Goal: Task Accomplishment & Management: Complete application form

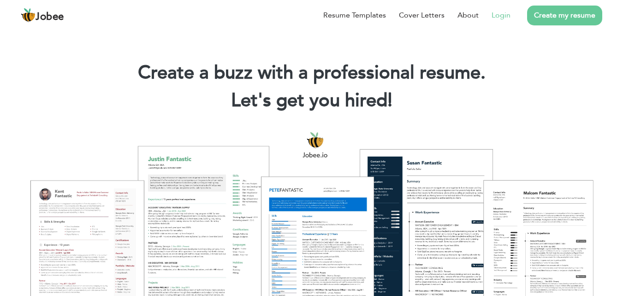
click at [500, 15] on link "Login" at bounding box center [501, 15] width 19 height 11
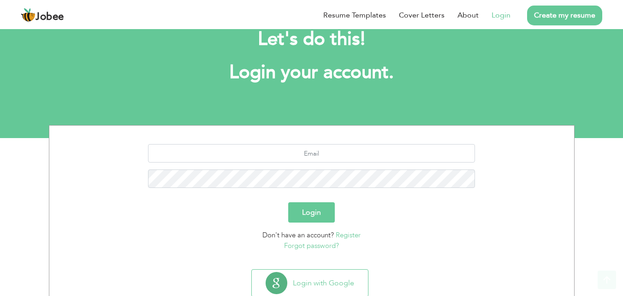
scroll to position [54, 0]
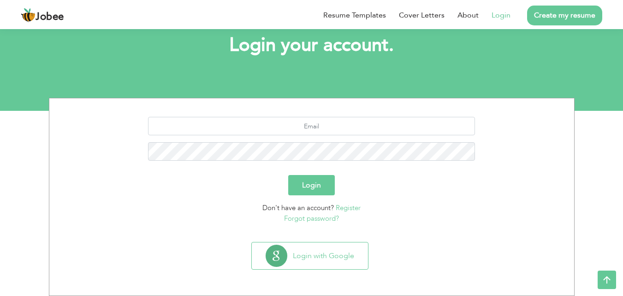
click at [214, 79] on section "Let's do this! Login your account. Login Don't have an account? Register Forgot…" at bounding box center [311, 41] width 623 height 138
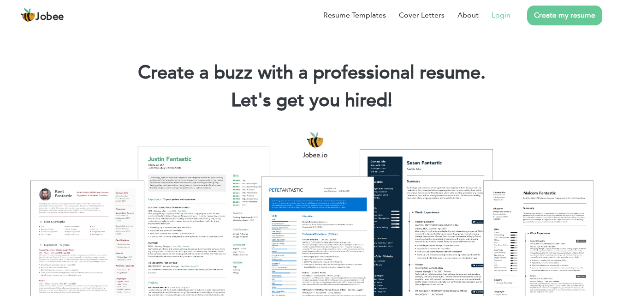
click at [504, 12] on link "Login" at bounding box center [501, 15] width 19 height 11
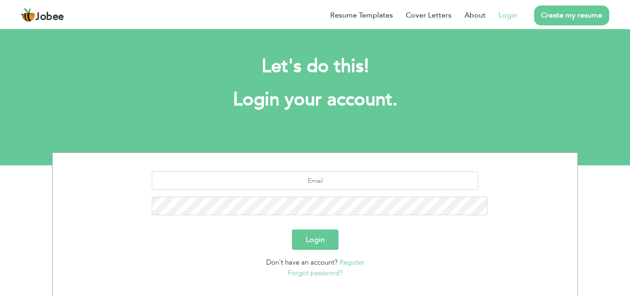
click at [628, 165] on html "Jobee Resume Templates Cover Letters About Login Create my resume Let's do this…" at bounding box center [315, 82] width 630 height 165
click at [439, 194] on section "Login Don't have an account? Register Forgot password?" at bounding box center [315, 223] width 511 height 140
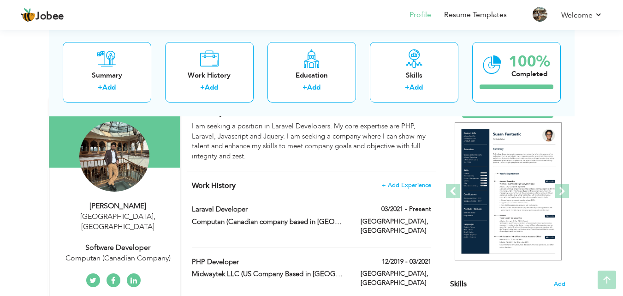
scroll to position [92, 0]
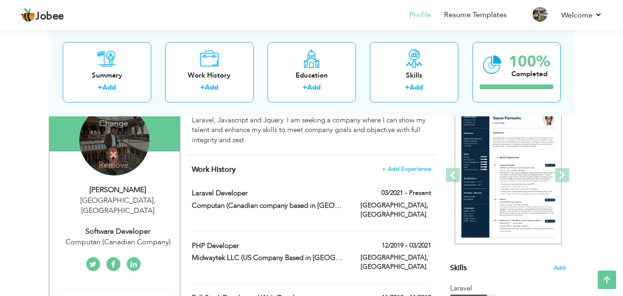
click at [113, 125] on h4 "Change" at bounding box center [114, 117] width 66 height 22
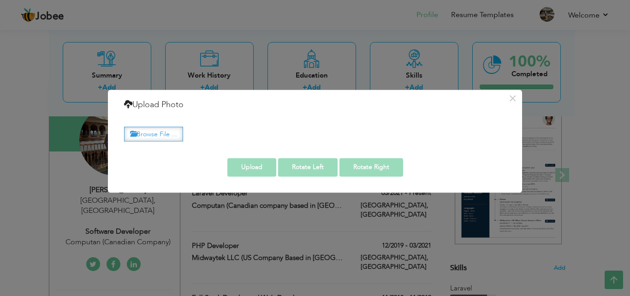
click at [166, 136] on label "Browse File ..." at bounding box center [153, 134] width 59 height 14
click at [0, 0] on input "Browse File ..." at bounding box center [0, 0] width 0 height 0
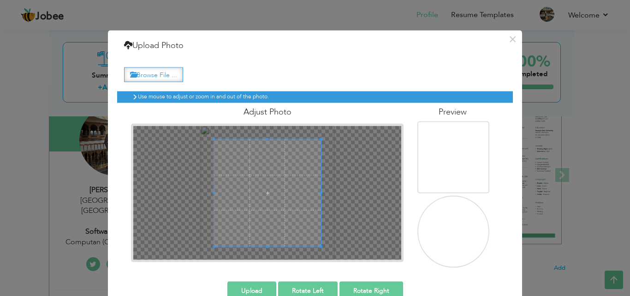
click at [164, 70] on label "Browse File ..." at bounding box center [153, 74] width 59 height 14
click at [0, 0] on input "Browse File ..." at bounding box center [0, 0] width 0 height 0
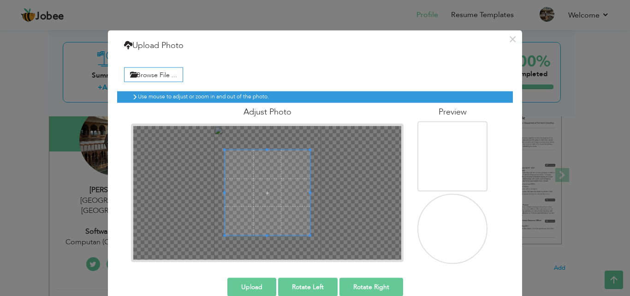
click at [121, 57] on div "Browse File ... [GEOGRAPHIC_DATA]" at bounding box center [315, 163] width 396 height 214
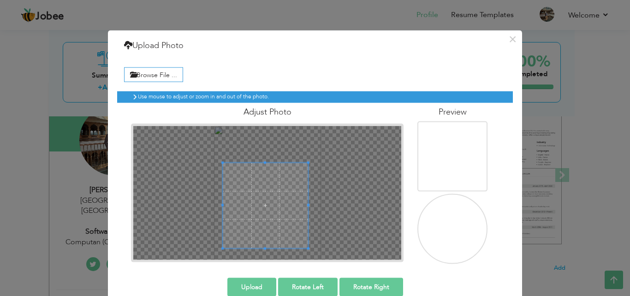
click at [251, 196] on span at bounding box center [266, 205] width 86 height 86
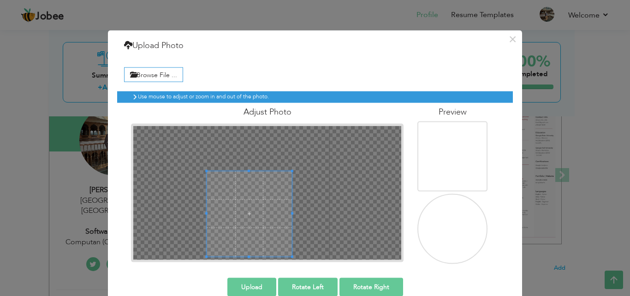
click at [250, 200] on span at bounding box center [250, 214] width 86 height 86
click at [252, 222] on span at bounding box center [249, 217] width 86 height 86
click at [274, 219] on span at bounding box center [256, 216] width 86 height 86
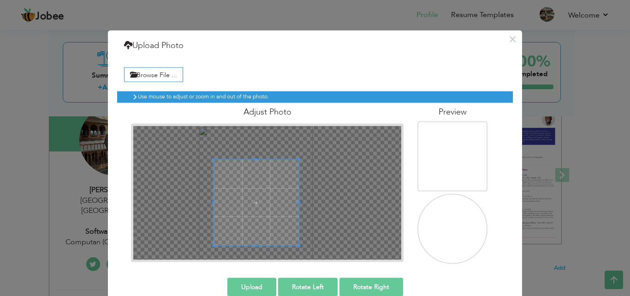
click at [272, 202] on span at bounding box center [257, 203] width 86 height 86
click at [435, 110] on h4 "Preview" at bounding box center [452, 111] width 70 height 9
click at [132, 96] on icon at bounding box center [135, 97] width 6 height 6
click at [132, 98] on icon at bounding box center [135, 97] width 6 height 6
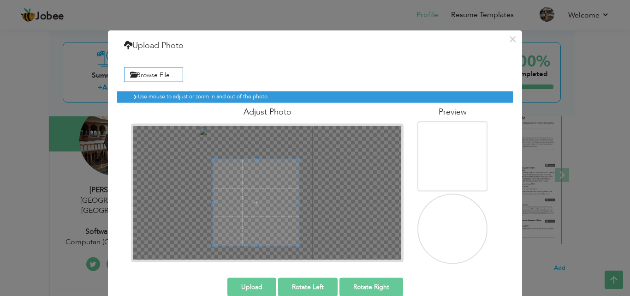
click at [272, 223] on span at bounding box center [257, 203] width 86 height 86
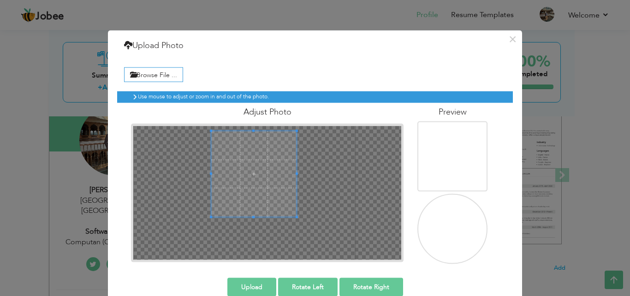
click at [250, 163] on span at bounding box center [254, 174] width 86 height 86
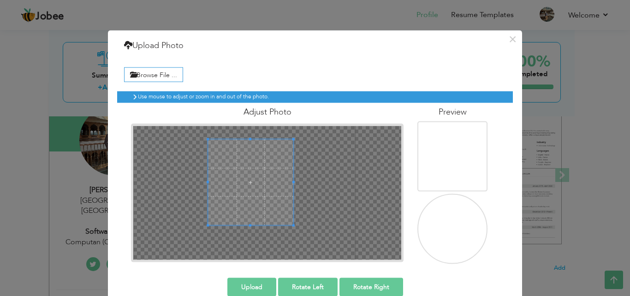
click at [244, 175] on span at bounding box center [251, 182] width 86 height 86
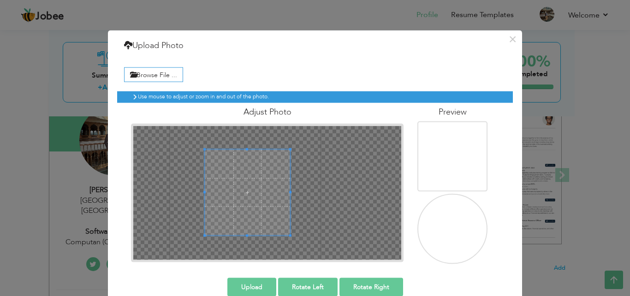
click at [234, 187] on span at bounding box center [248, 192] width 86 height 86
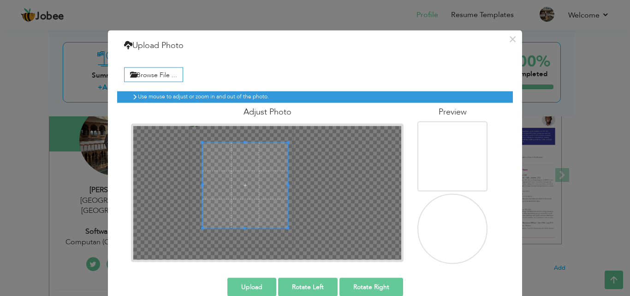
click at [229, 171] on span at bounding box center [245, 185] width 86 height 86
click at [226, 179] on span at bounding box center [243, 193] width 86 height 86
click at [230, 170] on span at bounding box center [245, 186] width 86 height 86
click at [256, 199] on span at bounding box center [245, 186] width 86 height 86
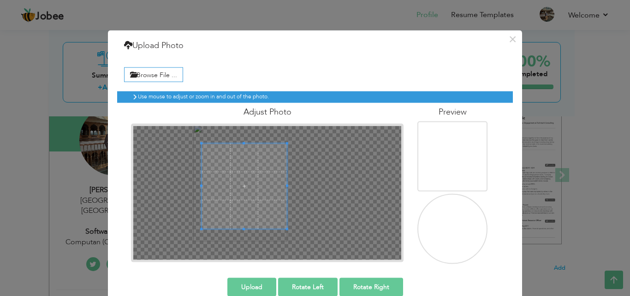
click at [257, 283] on button "Upload" at bounding box center [251, 286] width 49 height 18
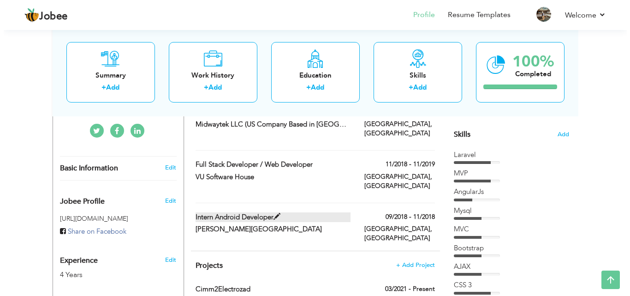
scroll to position [242, 0]
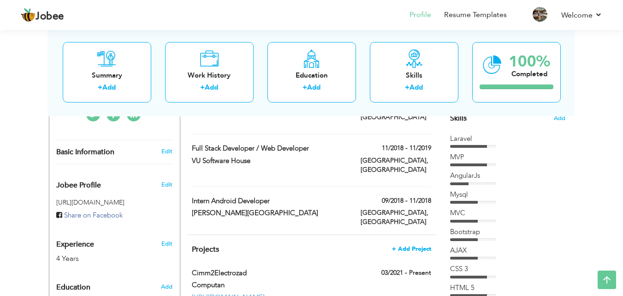
click at [406, 245] on span "+ Add Project" at bounding box center [411, 248] width 39 height 6
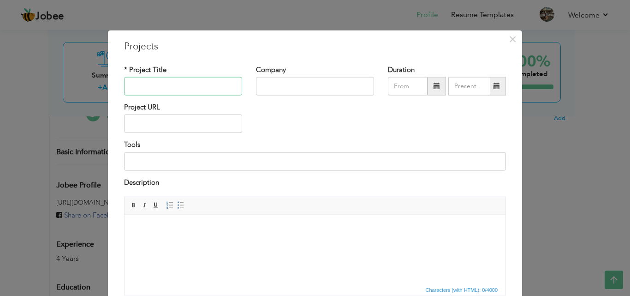
click at [191, 88] on input "text" at bounding box center [183, 86] width 118 height 18
type input "Profoundly"
click at [274, 81] on input "text" at bounding box center [315, 86] width 118 height 18
type input "Computan"
click at [410, 88] on input "text" at bounding box center [408, 86] width 40 height 18
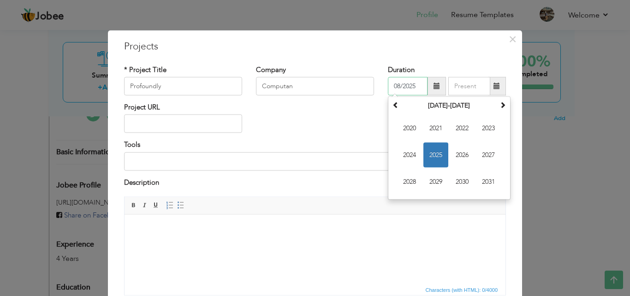
click at [425, 151] on span "2025" at bounding box center [435, 155] width 25 height 25
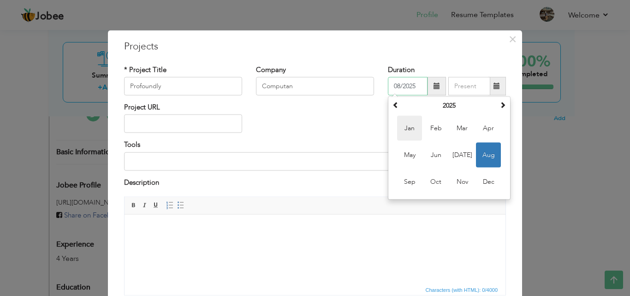
click at [409, 131] on span "Jan" at bounding box center [409, 128] width 25 height 25
type input "01/2025"
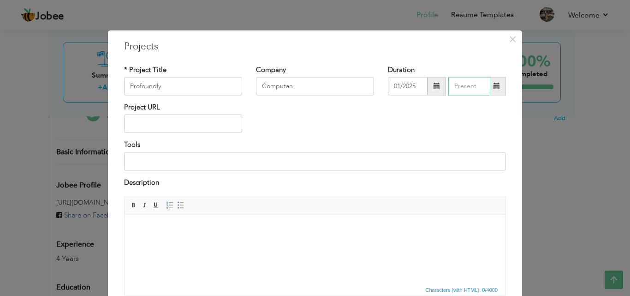
click at [463, 86] on input "text" at bounding box center [469, 86] width 42 height 18
type input "08/2025"
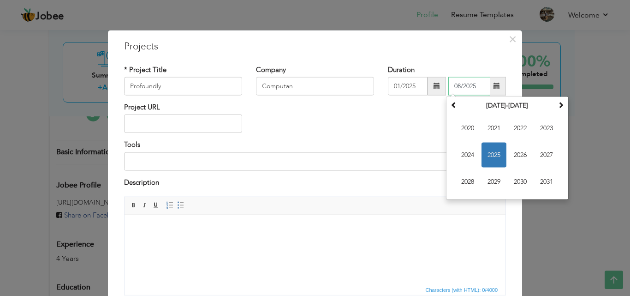
click at [487, 150] on span "2025" at bounding box center [494, 155] width 25 height 25
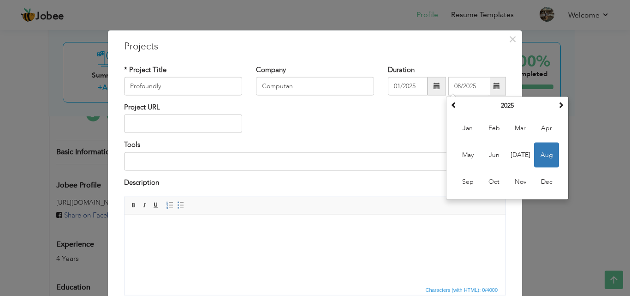
click at [395, 134] on div "Project URL" at bounding box center [315, 120] width 396 height 37
click at [473, 83] on input "08/2025" at bounding box center [469, 86] width 42 height 18
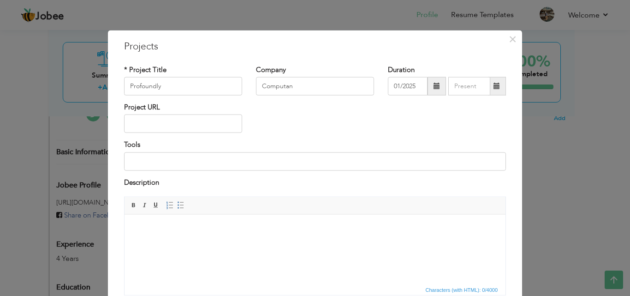
click at [381, 131] on div "Project URL" at bounding box center [315, 120] width 396 height 37
click at [139, 125] on input "text" at bounding box center [183, 123] width 118 height 18
click at [172, 169] on input at bounding box center [315, 161] width 382 height 18
click at [172, 166] on input at bounding box center [315, 161] width 382 height 18
click at [206, 163] on input "Laravel , Tailwindcss," at bounding box center [315, 161] width 382 height 18
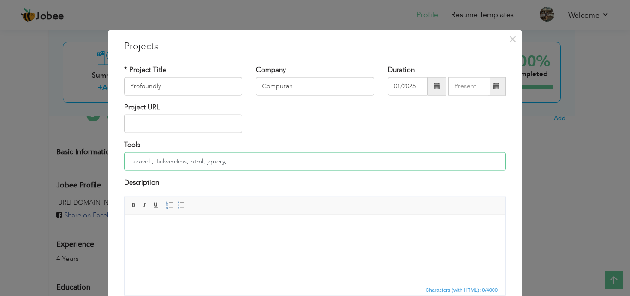
click at [203, 157] on input "Laravel , Tailwindcss, html, jquery," at bounding box center [315, 161] width 382 height 18
type input "Laravel , Tailwindcss, html, JQuery,"
click at [231, 233] on html at bounding box center [315, 228] width 381 height 28
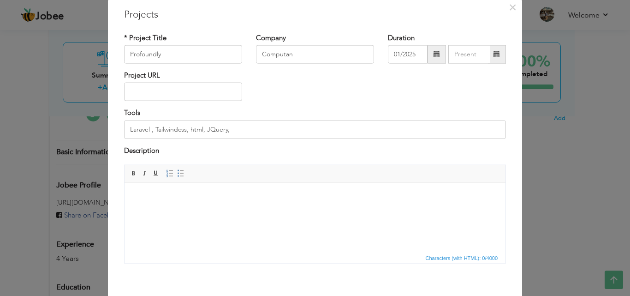
scroll to position [46, 0]
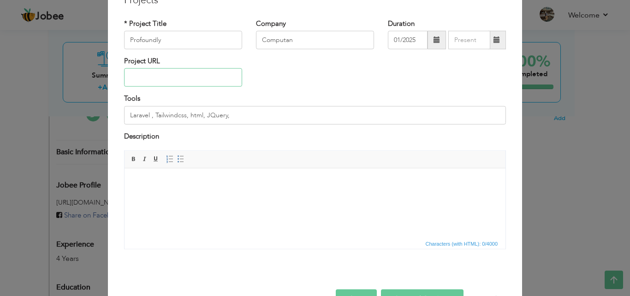
click at [185, 79] on input "text" at bounding box center [183, 77] width 118 height 18
paste input "[URL][DOMAIN_NAME]"
click at [202, 74] on input "[URL][DOMAIN_NAME]" at bounding box center [183, 77] width 118 height 18
type input "[URL][DOMAIN_NAME]"
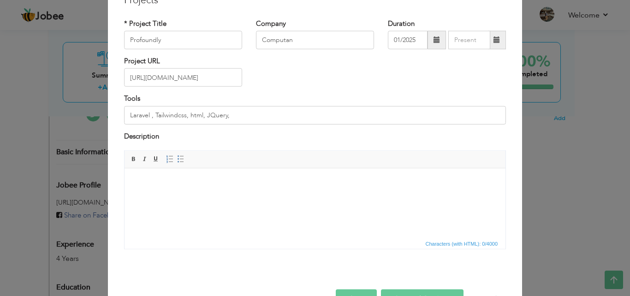
click at [208, 196] on html at bounding box center [315, 182] width 381 height 28
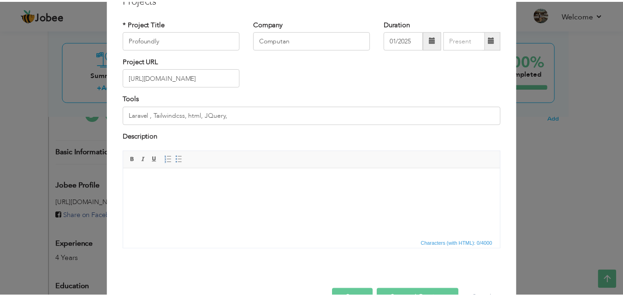
scroll to position [74, 0]
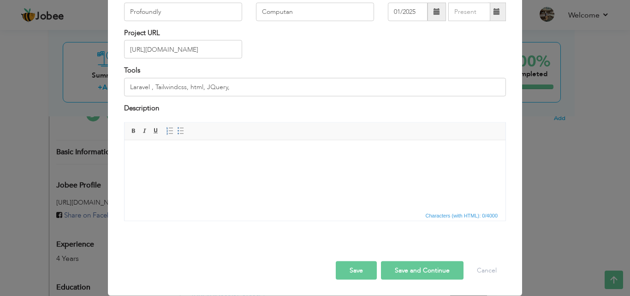
click at [355, 272] on button "Save" at bounding box center [356, 270] width 41 height 18
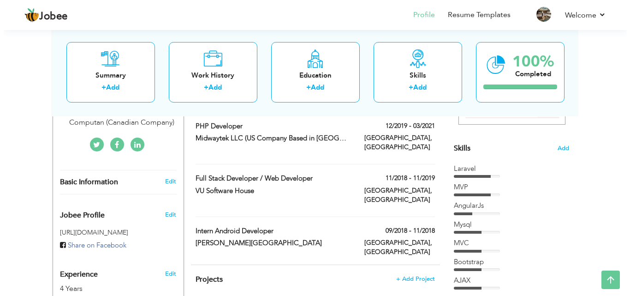
scroll to position [208, 0]
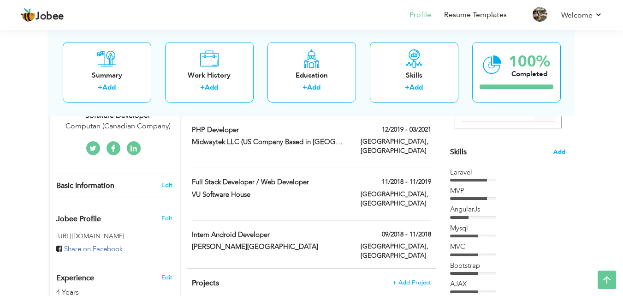
click at [561, 149] on span "Add" at bounding box center [560, 152] width 12 height 9
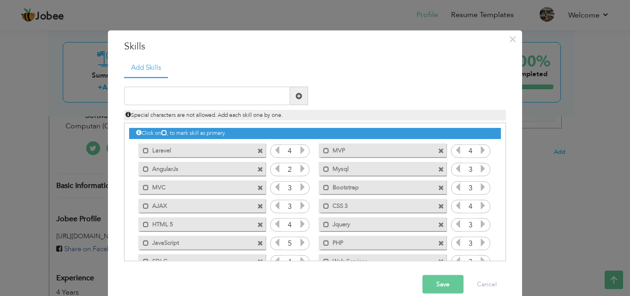
click at [165, 84] on div "Duplicate entry" at bounding box center [315, 169] width 382 height 185
click at [166, 90] on input "text" at bounding box center [207, 96] width 166 height 18
type input "tailwindcss"
type input "Tailwindcss"
click at [296, 98] on span at bounding box center [299, 95] width 6 height 6
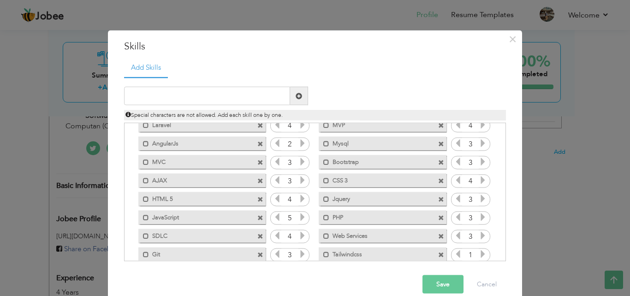
scroll to position [39, 0]
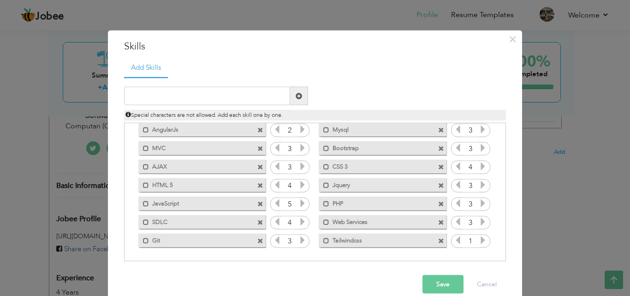
click at [479, 242] on icon at bounding box center [483, 240] width 8 height 8
click at [479, 238] on icon at bounding box center [483, 240] width 8 height 8
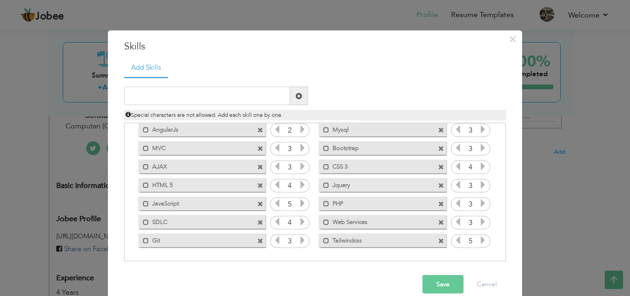
click at [479, 238] on icon at bounding box center [483, 240] width 8 height 8
click at [472, 238] on input "1" at bounding box center [470, 240] width 17 height 13
click at [479, 239] on icon at bounding box center [483, 240] width 8 height 8
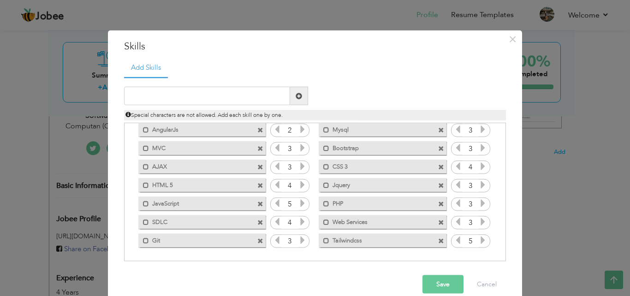
click at [479, 239] on icon at bounding box center [483, 240] width 8 height 8
click at [454, 238] on icon at bounding box center [458, 240] width 8 height 8
drag, startPoint x: 366, startPoint y: 238, endPoint x: 362, endPoint y: 208, distance: 30.3
click at [362, 208] on div "Click on , to mark skill as primary. Mark as primary skill. Laravel 4 MVP 4 Ang…" at bounding box center [315, 166] width 372 height 165
click at [323, 238] on span at bounding box center [326, 240] width 6 height 6
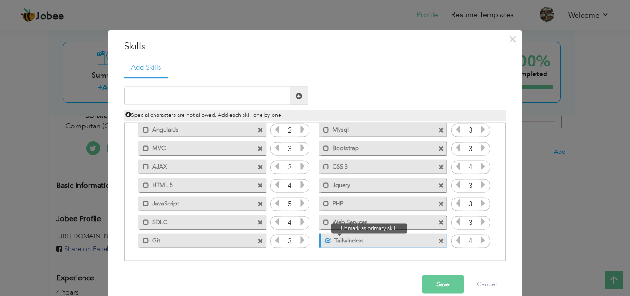
click at [325, 240] on span at bounding box center [328, 240] width 6 height 6
click at [323, 238] on span at bounding box center [326, 240] width 6 height 6
click at [325, 238] on span at bounding box center [328, 240] width 6 height 6
click at [323, 238] on span at bounding box center [326, 240] width 6 height 6
click at [325, 238] on span at bounding box center [328, 240] width 6 height 6
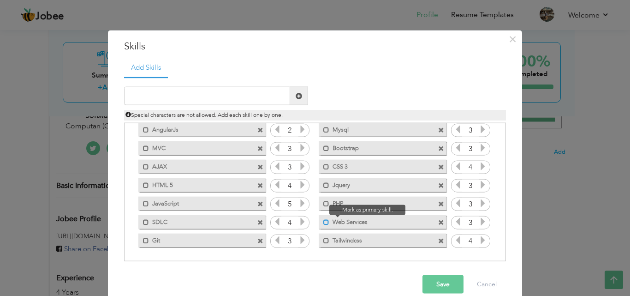
click at [323, 224] on span at bounding box center [326, 222] width 6 height 6
click at [325, 222] on span at bounding box center [328, 222] width 6 height 6
click at [323, 222] on span at bounding box center [326, 222] width 6 height 6
click at [325, 222] on span at bounding box center [328, 222] width 6 height 6
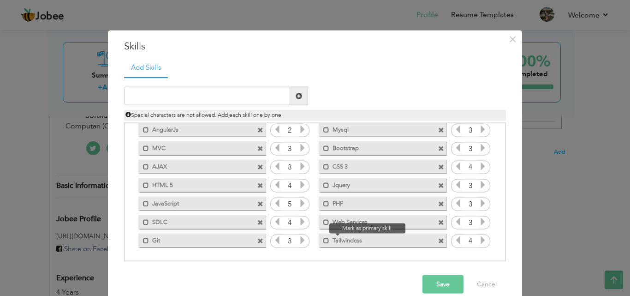
click at [320, 235] on span at bounding box center [324, 237] width 11 height 9
click at [325, 237] on span at bounding box center [328, 240] width 6 height 6
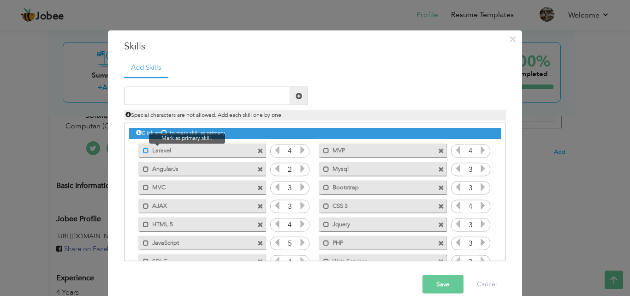
click at [143, 150] on span at bounding box center [146, 150] width 6 height 6
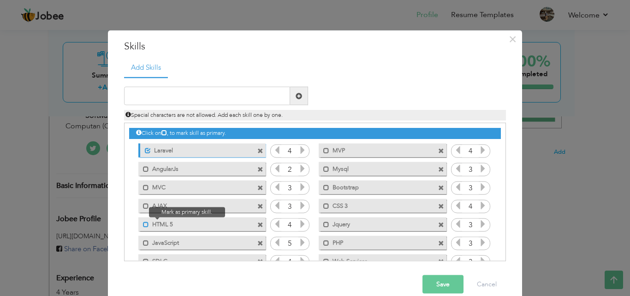
click at [143, 225] on span at bounding box center [146, 224] width 6 height 6
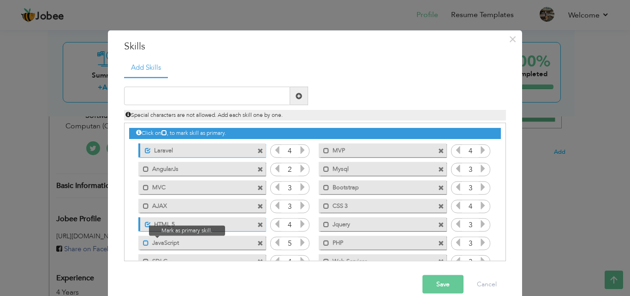
click at [143, 243] on span at bounding box center [146, 242] width 6 height 6
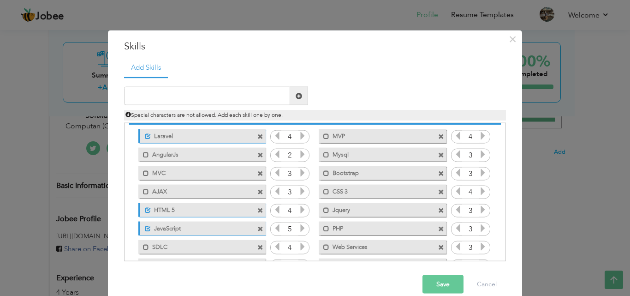
scroll to position [39, 0]
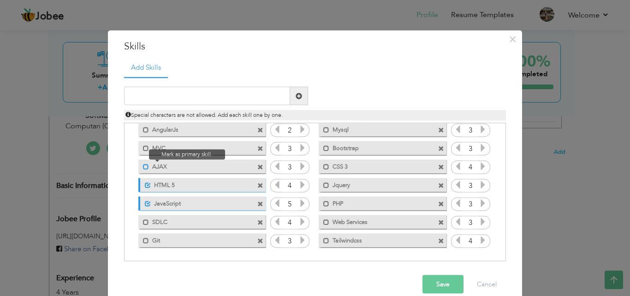
click at [143, 166] on span at bounding box center [146, 166] width 6 height 6
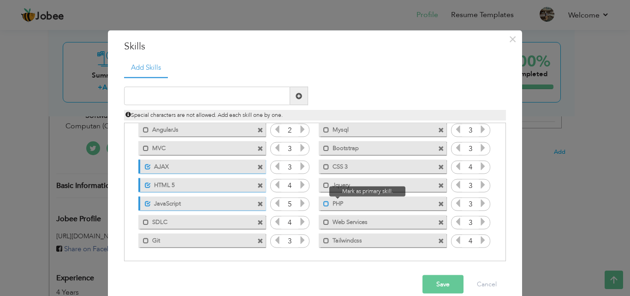
click at [323, 203] on span at bounding box center [326, 203] width 6 height 6
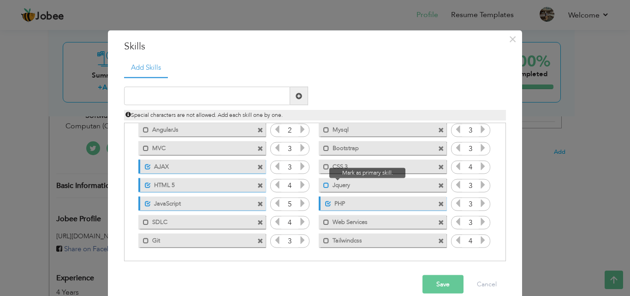
click at [323, 185] on span at bounding box center [326, 185] width 6 height 6
click at [323, 128] on span at bounding box center [326, 129] width 6 height 6
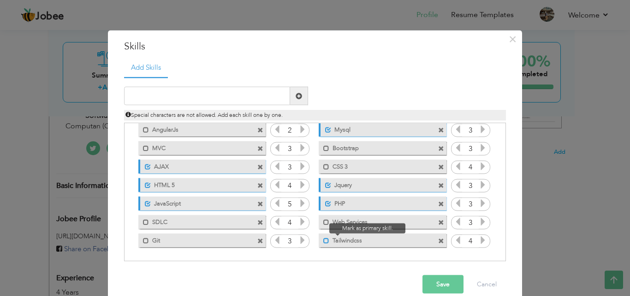
click at [323, 239] on span at bounding box center [326, 240] width 6 height 6
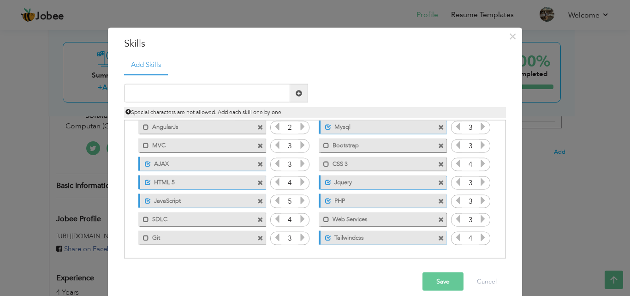
scroll to position [0, 0]
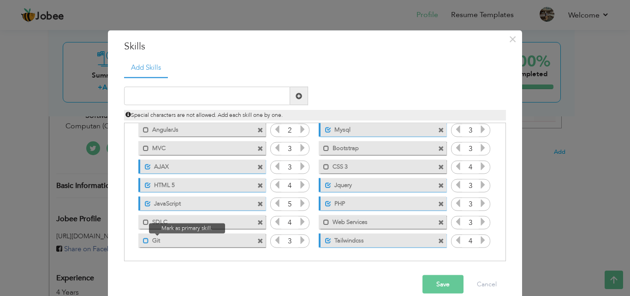
click at [143, 239] on span at bounding box center [146, 240] width 6 height 6
click at [428, 270] on div "Save Cancel" at bounding box center [315, 284] width 396 height 32
click at [428, 274] on div "Save Cancel" at bounding box center [315, 284] width 396 height 32
click at [433, 280] on button "Save" at bounding box center [443, 284] width 41 height 18
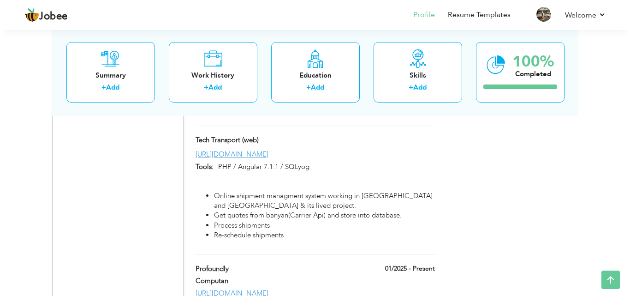
scroll to position [912, 0]
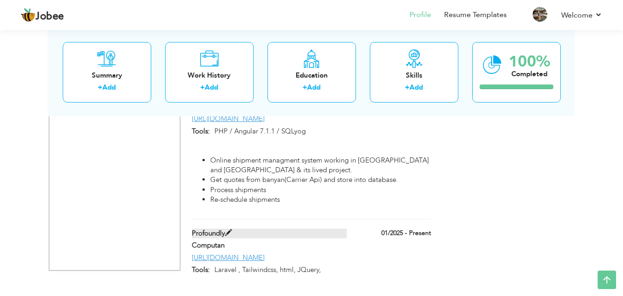
click at [306, 228] on label "Profoundly" at bounding box center [269, 233] width 155 height 10
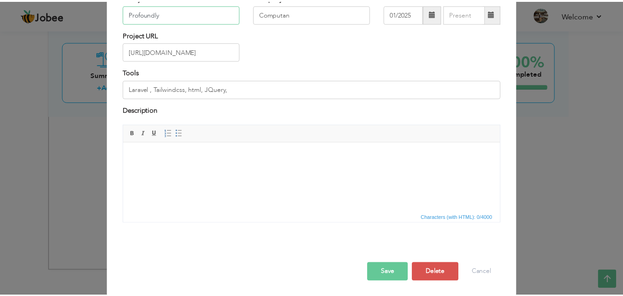
scroll to position [74, 0]
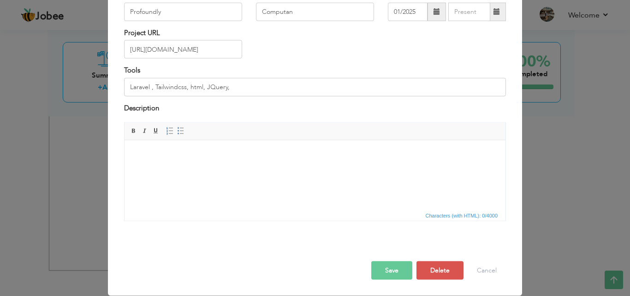
click at [303, 168] on html at bounding box center [315, 154] width 381 height 28
click at [583, 163] on div "× Projects * Project Title Profoundly Company Computan Duration 01/2025" at bounding box center [315, 148] width 630 height 296
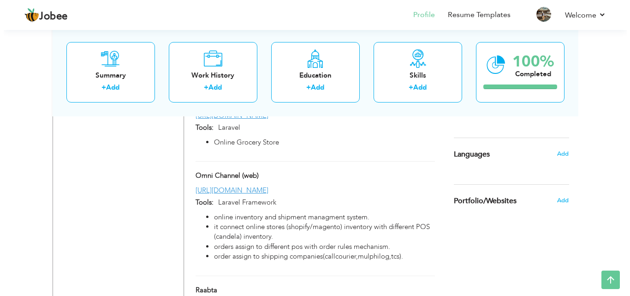
scroll to position [589, 0]
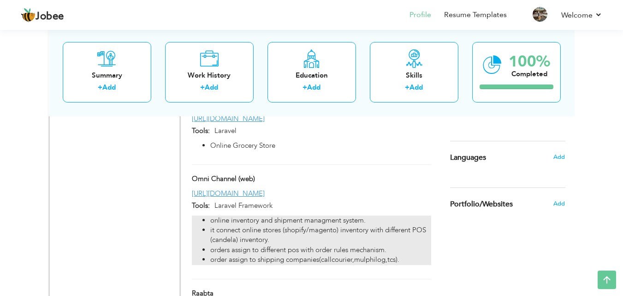
click at [310, 245] on li "orders assign to different pos with order rules mechanism." at bounding box center [320, 250] width 220 height 10
type input "Omni Channel (web)"
type input "[URL][DOMAIN_NAME]"
type input "Laravel Framework"
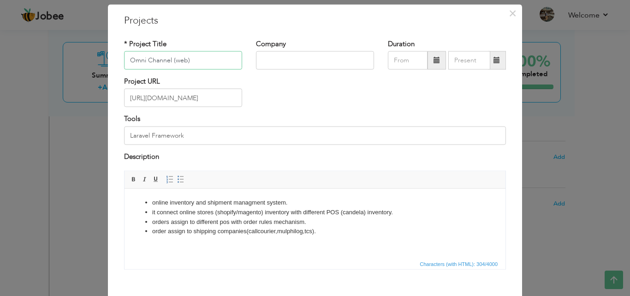
scroll to position [46, 0]
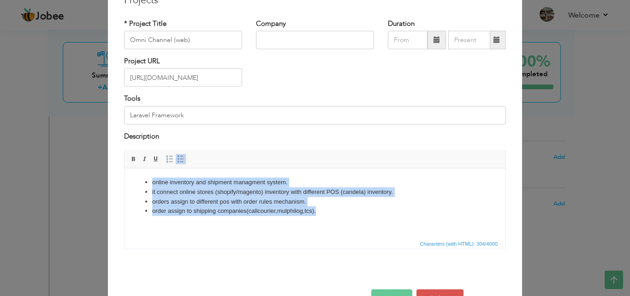
drag, startPoint x: 338, startPoint y: 219, endPoint x: 128, endPoint y: 180, distance: 213.4
click at [128, 180] on html "online inventory and shipment managment system. it connect online stores (shopi…" at bounding box center [315, 196] width 381 height 57
copy ul "online inventory and shipment managment system. it connect online stores (shopi…"
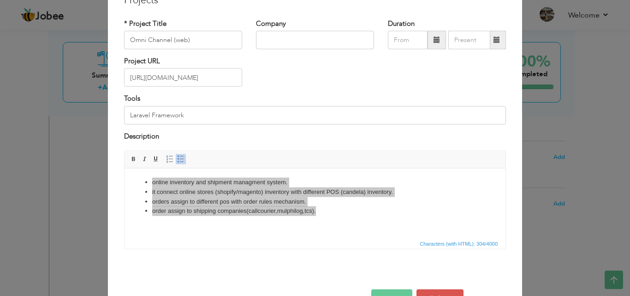
click at [567, 173] on div "× Projects * Project Title Omni Channel (web) Company Duration Tools" at bounding box center [315, 148] width 630 height 296
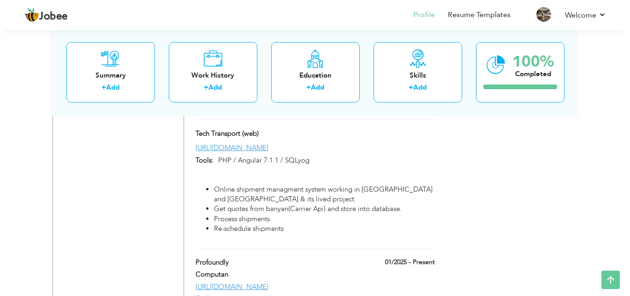
scroll to position [912, 0]
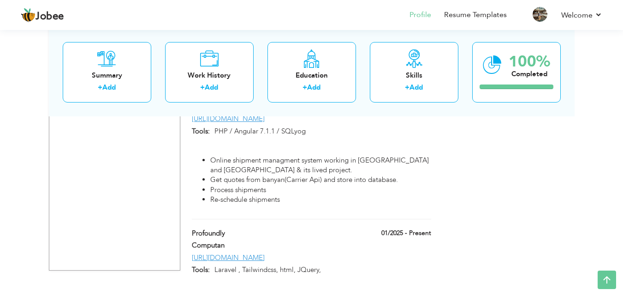
click at [371, 240] on div "Computan" at bounding box center [311, 246] width 253 height 12
type input "Profoundly"
type input "Computan"
type input "01/2025"
type input "[URL][DOMAIN_NAME]"
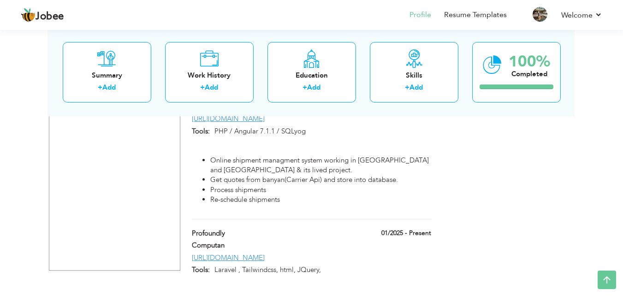
type input "Laravel , Tailwindcss, html, JQuery,"
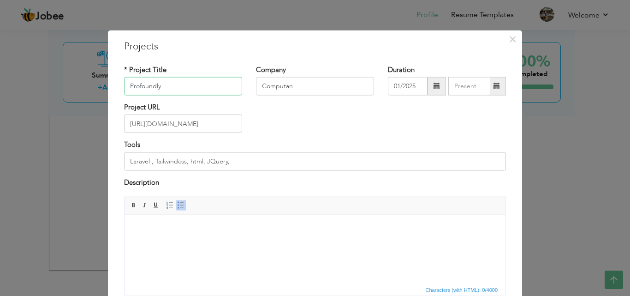
scroll to position [74, 0]
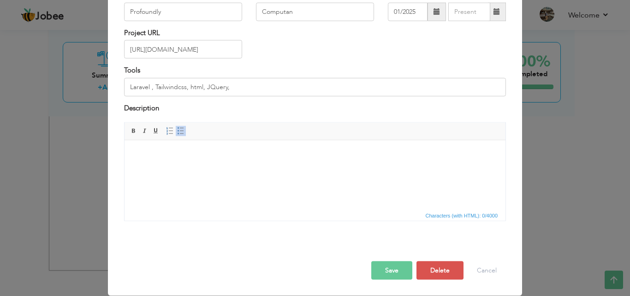
click at [254, 168] on html at bounding box center [315, 154] width 381 height 28
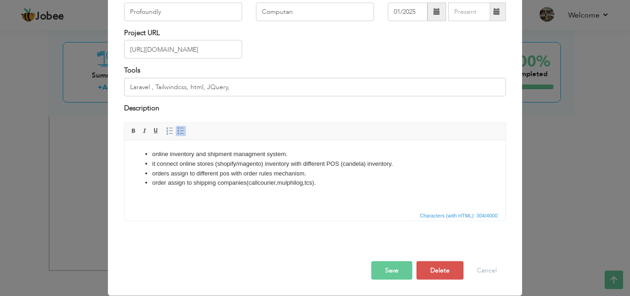
click at [144, 150] on ul "online inventory and shipment managment system. it connect online stores (shopi…" at bounding box center [315, 168] width 363 height 38
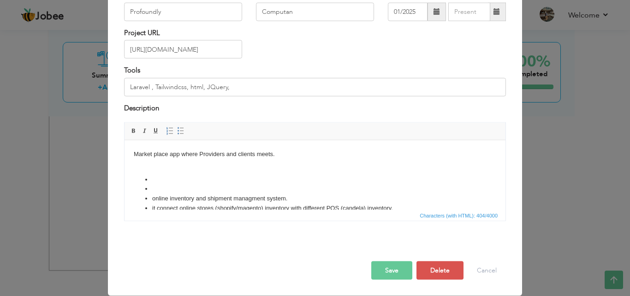
click at [157, 174] on li at bounding box center [315, 179] width 326 height 10
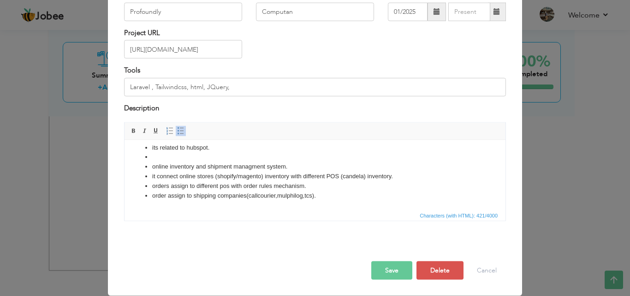
scroll to position [0, 0]
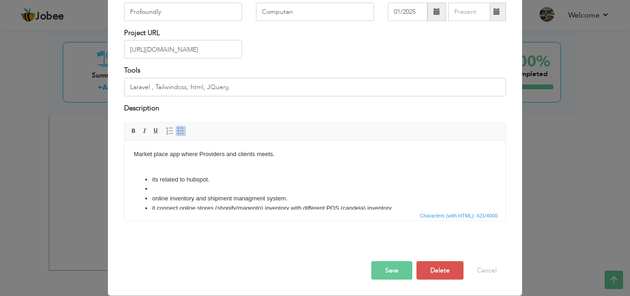
click at [168, 191] on li at bounding box center [315, 189] width 326 height 10
click at [276, 154] on p "Market place app where Providers and clients meets." at bounding box center [315, 158] width 363 height 19
click at [187, 188] on li at bounding box center [315, 189] width 326 height 10
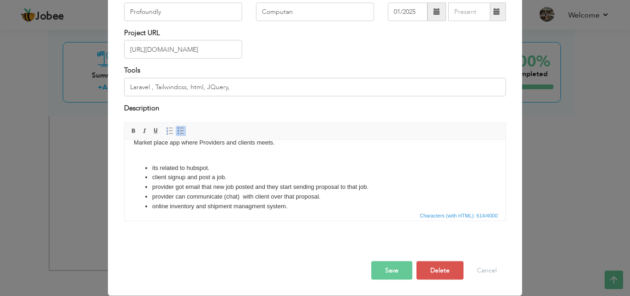
scroll to position [51, 0]
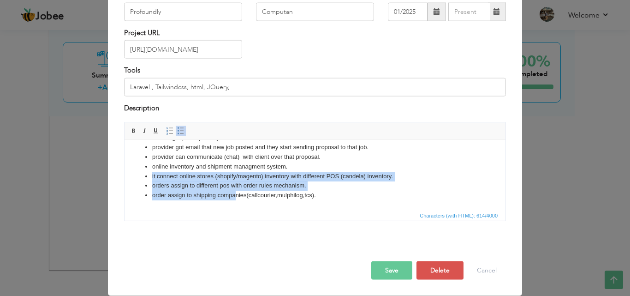
drag, startPoint x: 306, startPoint y: 207, endPoint x: 237, endPoint y: 203, distance: 69.3
click at [237, 203] on html "Market place app where Providers and clients meets. its related to hubspot. cli…" at bounding box center [315, 149] width 381 height 120
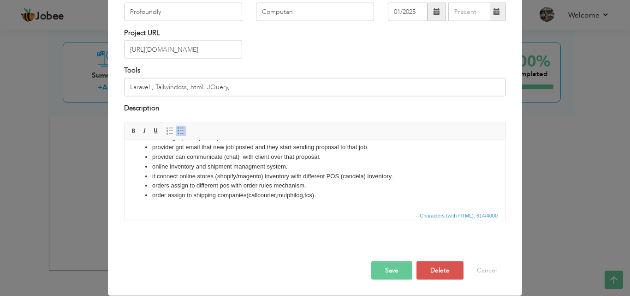
click at [312, 160] on li "provider can communicate (chat) with client over that proposal." at bounding box center [315, 157] width 326 height 10
drag, startPoint x: 300, startPoint y: 164, endPoint x: 151, endPoint y: 164, distance: 149.0
click at [151, 164] on ul "its related to hubspot. client sig nup and post a job. provider got email that …" at bounding box center [315, 161] width 363 height 77
click at [340, 149] on li "provider got email that new job posted and they start sending proposal to that …" at bounding box center [315, 147] width 326 height 10
click at [339, 149] on li "provider got email that new job posted and they start sending proposal to that …" at bounding box center [315, 147] width 326 height 10
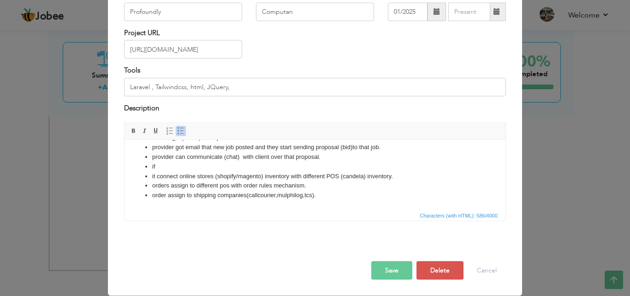
click at [343, 159] on li "provider can communicate (chat) with client over that proposal." at bounding box center [315, 157] width 326 height 10
click at [164, 160] on li "provider can communicate (chat) with client over that proposal." at bounding box center [315, 157] width 326 height 10
click at [170, 164] on li "if" at bounding box center [315, 166] width 326 height 10
click at [170, 165] on li "if" at bounding box center [315, 166] width 326 height 10
click at [156, 167] on li "if cleint accept the proposal than" at bounding box center [315, 166] width 326 height 10
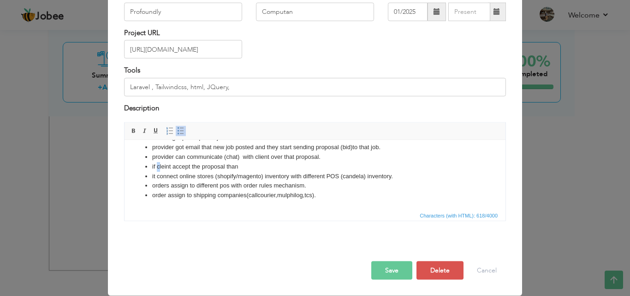
click at [156, 167] on li "if cleint accept the proposal than" at bounding box center [315, 166] width 326 height 10
click at [151, 167] on ul "its related to hubspot. client sig nup and post a job. provider got email that …" at bounding box center [315, 161] width 363 height 77
click at [305, 165] on li "cleint accept the proposal than contact is built between cleint and the selecte…" at bounding box center [315, 166] width 326 height 10
click at [155, 167] on li "cleint accept the proposal than contact is built between clie nt and the select…" at bounding box center [315, 166] width 326 height 10
click at [159, 167] on li "cleint accept the proposal than contact is built between clie nt and the select…" at bounding box center [315, 166] width 326 height 10
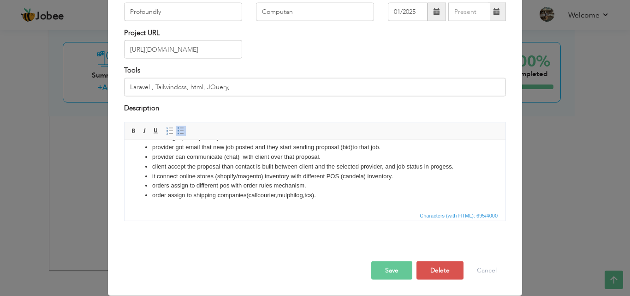
click at [425, 167] on li "clie nt accept the proposal than contact is built between clie nt and the selec…" at bounding box center [315, 166] width 326 height 10
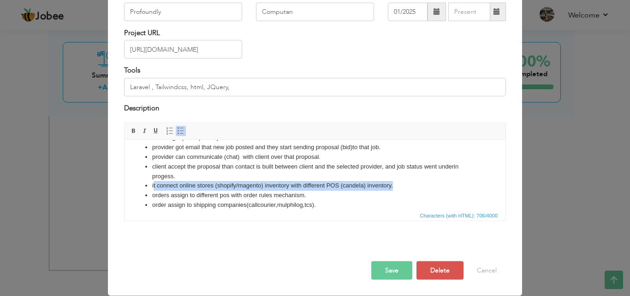
drag, startPoint x: 153, startPoint y: 187, endPoint x: 395, endPoint y: 183, distance: 242.7
click at [395, 183] on li "it connect online stores (shopify/magento) inventory with different POS (candel…" at bounding box center [315, 185] width 326 height 10
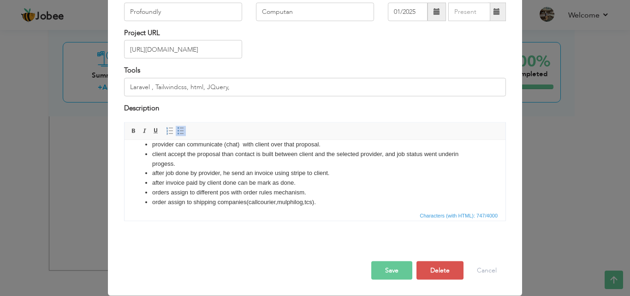
scroll to position [71, 0]
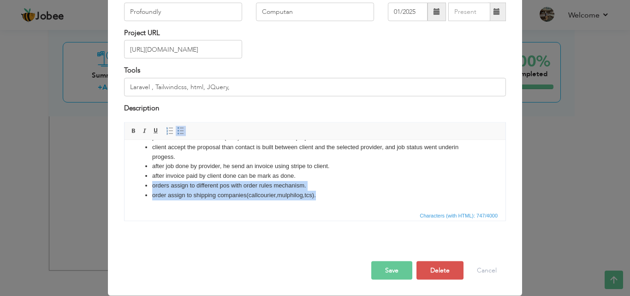
drag, startPoint x: 323, startPoint y: 192, endPoint x: 318, endPoint y: 177, distance: 15.5
click at [318, 177] on ul "its related to hubspot. client sig nup and post a job. provider got email that …" at bounding box center [315, 152] width 363 height 96
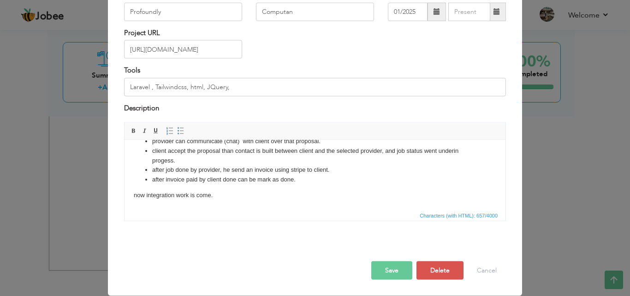
scroll to position [71, 0]
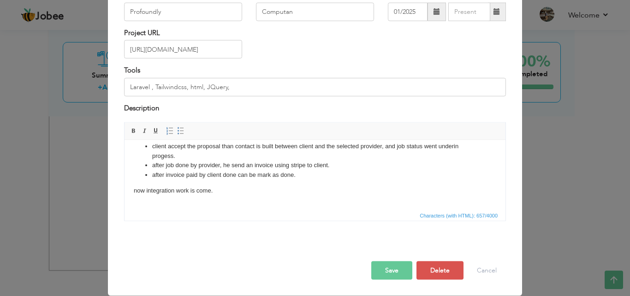
click at [139, 191] on p "now integration work is come. ​​​​​​​" at bounding box center [315, 194] width 363 height 19
click at [222, 191] on p "Now integration work is come." at bounding box center [315, 194] width 363 height 19
click at [197, 197] on p "Now integration work is come." at bounding box center [315, 194] width 363 height 19
click at [208, 202] on p "Now integration work is come. all the data is being sync to hubspot Profoundly …" at bounding box center [315, 194] width 363 height 19
click at [232, 201] on p "Now integration work is come. all the data is being sync to hubspot Profoundly …" at bounding box center [315, 194] width 363 height 19
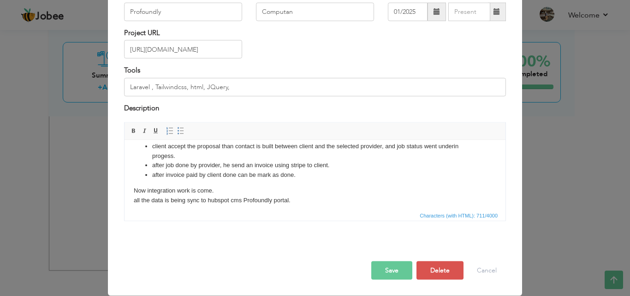
click at [316, 202] on p "Now integration work is come. all the data is being sync to hubspot cms Profoun…" at bounding box center [315, 194] width 363 height 19
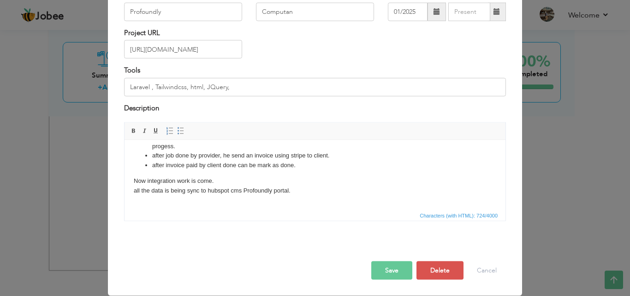
click at [170, 197] on body "Market place app where Providers and clients meets. its related to hubspot. cli…" at bounding box center [315, 139] width 363 height 143
click at [143, 196] on body "Market place app where Providers and clients meets. its related to hubspot. cli…" at bounding box center [315, 139] width 363 height 143
click at [165, 199] on body "Market place app where Providers and clients meets. its related to hubspot. cli…" at bounding box center [315, 139] width 363 height 143
drag, startPoint x: 294, startPoint y: 189, endPoint x: 130, endPoint y: 191, distance: 164.2
click at [130, 191] on html "Market place app where Providers and clients meets. its related to hubspot. cli…" at bounding box center [315, 139] width 381 height 161
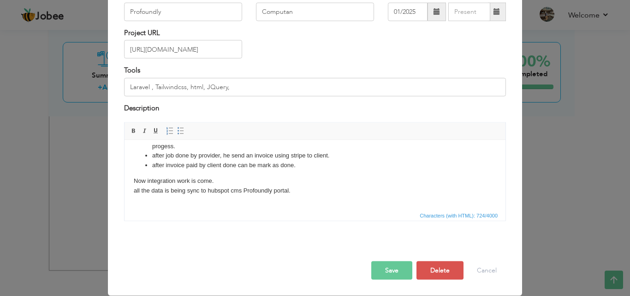
click at [148, 199] on body "Market place app where Providers and clients meets. its related to hubspot. cli…" at bounding box center [315, 139] width 363 height 143
click at [140, 197] on body "Market place app where Providers and clients meets. its related to hubspot. cli…" at bounding box center [315, 139] width 363 height 143
click at [144, 196] on body "Market place app where Providers and clients meets. its related to hubspot. cli…" at bounding box center [315, 139] width 363 height 143
drag, startPoint x: 144, startPoint y: 196, endPoint x: 204, endPoint y: 197, distance: 59.5
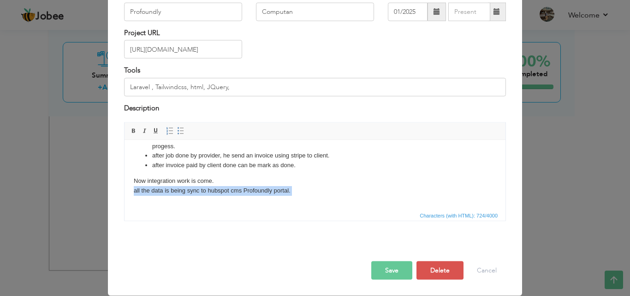
click at [145, 195] on body "Market place app where Providers and clients meets. its related to hubspot. cli…" at bounding box center [315, 139] width 363 height 143
click at [287, 190] on p "Now integration work is come. all the data is being sync to hubspot cms Profoun…" at bounding box center [315, 185] width 363 height 19
click at [294, 189] on p "Now integration work is come. all the data is being sync to hubspot cms Profoun…" at bounding box center [315, 185] width 363 height 19
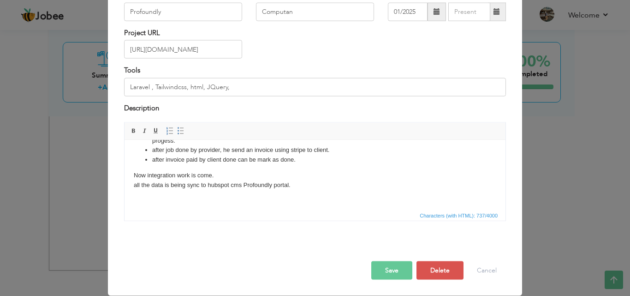
scroll to position [92, 0]
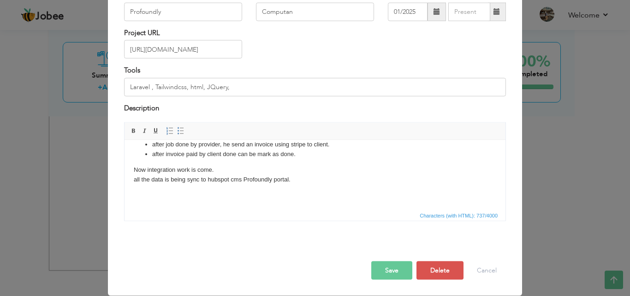
click at [162, 190] on p at bounding box center [315, 195] width 363 height 10
click at [152, 188] on body "Market place app where Providers and clients meets. its related to hubspot. cli…" at bounding box center [315, 136] width 363 height 158
drag, startPoint x: 359, startPoint y: 193, endPoint x: 270, endPoint y: 195, distance: 89.0
click at [270, 195] on p "we have used nwidart module system where every module have its stand alone" at bounding box center [315, 195] width 363 height 10
click at [288, 197] on p "we have used nwidart module system where every module have its stand alone" at bounding box center [315, 195] width 363 height 10
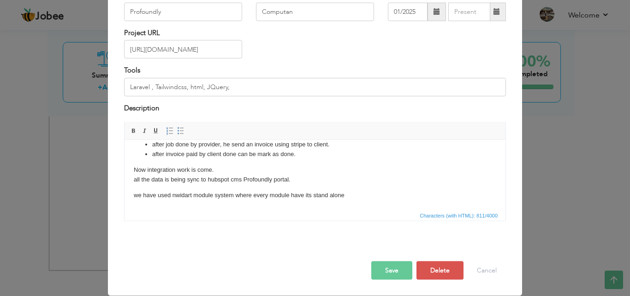
click at [294, 197] on p "we have used nwidart module system where every module have its stand alone" at bounding box center [315, 195] width 363 height 10
drag, startPoint x: 368, startPoint y: 195, endPoint x: 292, endPoint y: 198, distance: 76.2
click at [292, 198] on p "we have used nwidart module system where every module have its stand alone" at bounding box center [315, 195] width 363 height 10
click at [218, 174] on p "Now integration work is come. all the data is being sync to hubspot cms Profoun…" at bounding box center [315, 174] width 363 height 19
drag, startPoint x: 224, startPoint y: 171, endPoint x: 113, endPoint y: 167, distance: 110.3
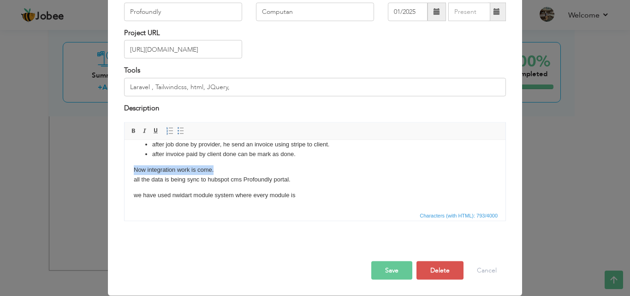
click at [125, 167] on html "Market place app where Providers and clients meets. its related to hubspot. cli…" at bounding box center [315, 136] width 381 height 177
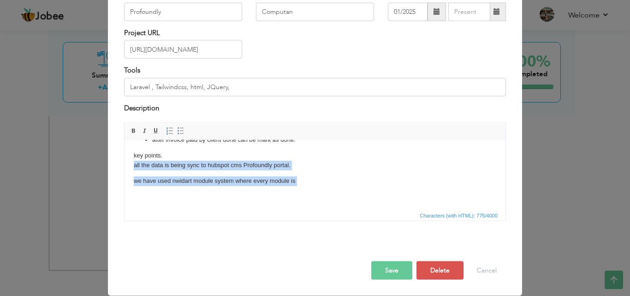
scroll to position [107, 0]
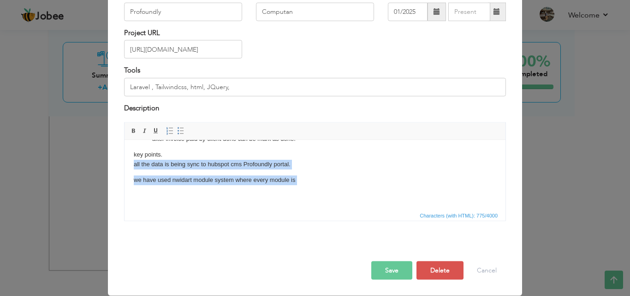
drag, startPoint x: 132, startPoint y: 181, endPoint x: 318, endPoint y: 196, distance: 186.1
click at [318, 197] on html "Market place app where Providers and clients meets. its related to hubspot. cli…" at bounding box center [315, 120] width 381 height 177
click at [180, 130] on span at bounding box center [180, 130] width 7 height 7
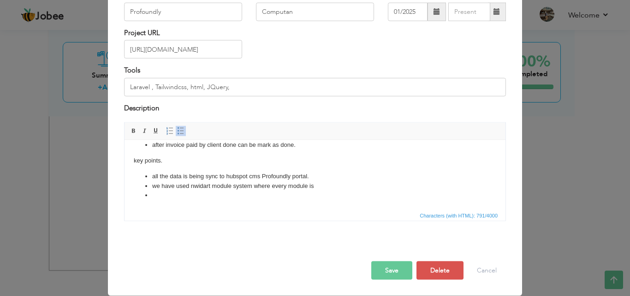
click at [200, 201] on html "Market place app where Providers and clients meets. its related to hubspot. cli…" at bounding box center [315, 123] width 381 height 171
click at [169, 179] on li "all the data is being sync to hubspot cms Profoundly portal." at bounding box center [315, 176] width 326 height 10
click at [188, 179] on li "all the data is being sync to hubspot cms Profoundly portal." at bounding box center [315, 176] width 326 height 10
click at [237, 177] on li "all the data is being sync to hubspot cms Profoundly portal." at bounding box center [315, 176] width 326 height 10
click at [254, 175] on li "all the data is being sync to hubspot cms Profoundly portal." at bounding box center [315, 176] width 326 height 10
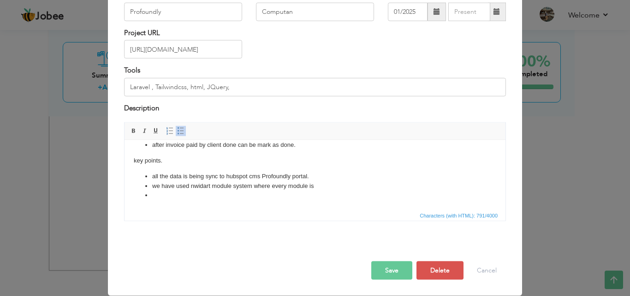
click at [273, 175] on li "all the data is being sync to hubspot cms Profoundly portal." at bounding box center [315, 176] width 326 height 10
click at [281, 175] on li "all the data is being sync to hubspot cms Profoundly portal." at bounding box center [315, 176] width 326 height 10
click at [290, 176] on li "all the data is being sync to hubspot cms Profoundly portal." at bounding box center [315, 176] width 326 height 10
click at [295, 173] on li "all the data is being sync to hubspot cms Profoundly portal." at bounding box center [315, 176] width 326 height 10
click at [324, 188] on li "we have used nwidart module system where every module is" at bounding box center [315, 186] width 326 height 10
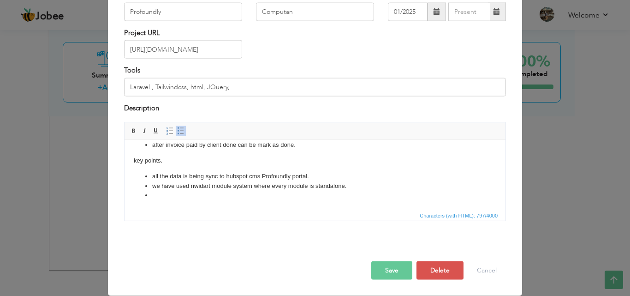
click at [309, 186] on li "we have used nwidart module system where every module is standalone." at bounding box center [315, 186] width 326 height 10
click at [314, 187] on li "we have used nwidart module system where every module is standalone." at bounding box center [315, 186] width 326 height 10
click at [313, 186] on li "we have used nwidart module system where every module is standalone." at bounding box center [315, 186] width 326 height 10
click at [163, 198] on li at bounding box center [315, 195] width 326 height 10
click at [231, 186] on li "we have used nwidart module system where every module exists standalone." at bounding box center [315, 186] width 326 height 10
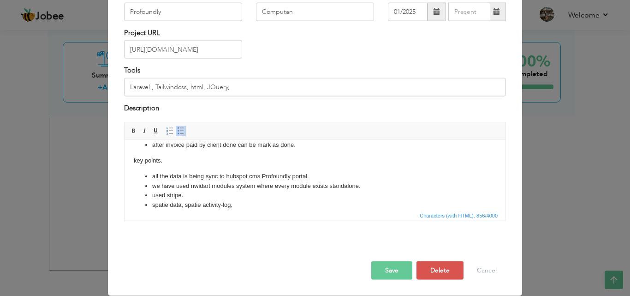
click at [205, 194] on li "used stripe." at bounding box center [315, 195] width 326 height 10
drag, startPoint x: 191, startPoint y: 187, endPoint x: 233, endPoint y: 185, distance: 42.1
click at [233, 185] on li "we have used nwidart modules system where every module exists standalone." at bounding box center [315, 186] width 326 height 10
click at [231, 190] on li "we have used nwidart modules system where every module exists standalone." at bounding box center [315, 186] width 326 height 10
drag, startPoint x: 168, startPoint y: 197, endPoint x: 177, endPoint y: 196, distance: 8.4
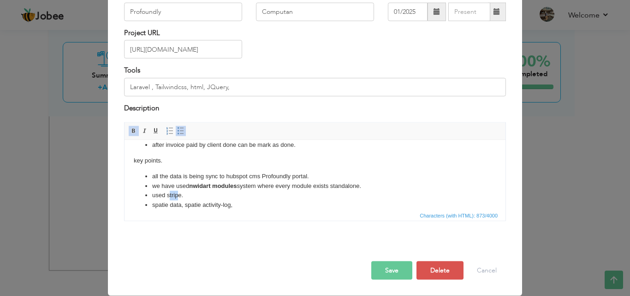
click at [177, 196] on li "used stripe." at bounding box center [315, 195] width 326 height 10
drag, startPoint x: 167, startPoint y: 195, endPoint x: 180, endPoint y: 195, distance: 13.4
click at [180, 195] on li "used stripe." at bounding box center [315, 195] width 326 height 10
click at [208, 196] on li "used stripe." at bounding box center [315, 195] width 326 height 10
drag, startPoint x: 249, startPoint y: 209, endPoint x: 125, endPoint y: 68, distance: 187.6
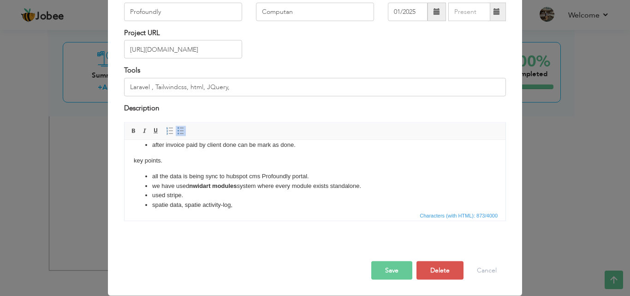
click at [249, 209] on span "Characters (with HTML): 873/4000" at bounding box center [315, 214] width 381 height 11
click at [251, 206] on li "spatie data, spatie activity-log," at bounding box center [315, 205] width 326 height 10
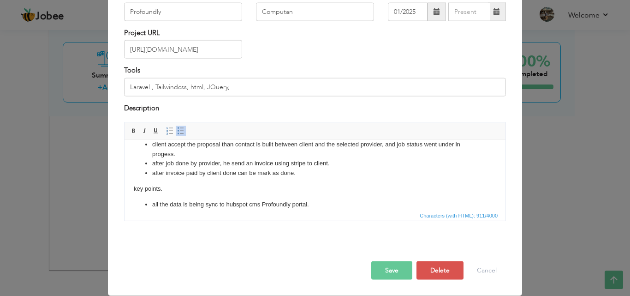
scroll to position [119, 0]
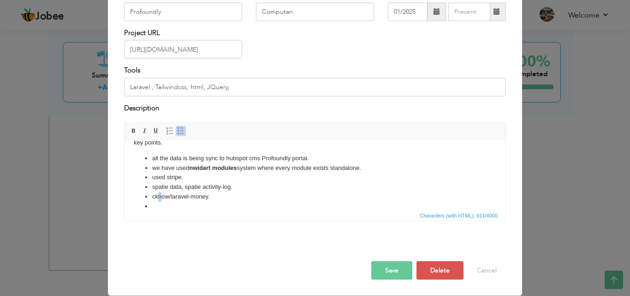
drag, startPoint x: 160, startPoint y: 196, endPoint x: 171, endPoint y: 196, distance: 11.1
click at [166, 196] on li "cknow/laravel-money." at bounding box center [315, 196] width 326 height 10
click at [184, 193] on li "cknow/laravel-money." at bounding box center [315, 196] width 326 height 10
click at [167, 203] on li at bounding box center [315, 206] width 326 height 10
click at [224, 198] on li "cknow/laravel-money." at bounding box center [315, 196] width 326 height 10
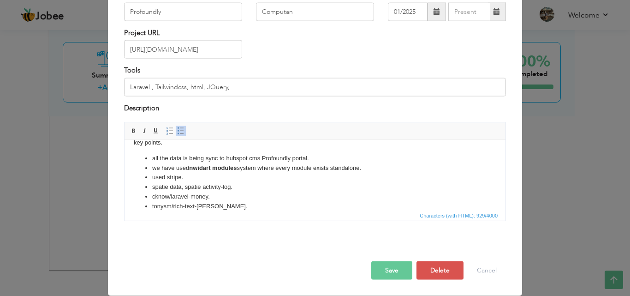
click at [185, 201] on li "tonysm/rich-text-[PERSON_NAME]." at bounding box center [315, 206] width 326 height 10
click at [157, 205] on li "tonysm/rich-text-[PERSON_NAME]." at bounding box center [315, 206] width 326 height 10
click at [195, 205] on li "tonysm/rich-text-[PERSON_NAME]." at bounding box center [315, 206] width 326 height 10
click at [214, 205] on li "tonysm/rich-text-[PERSON_NAME]." at bounding box center [315, 206] width 326 height 10
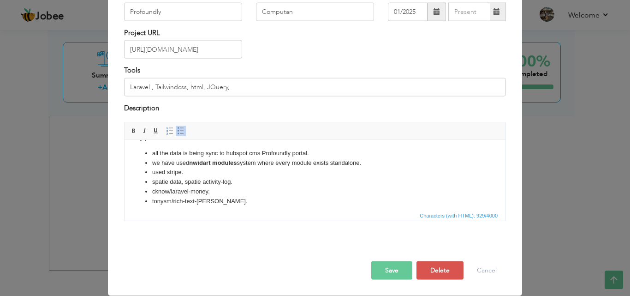
scroll to position [84, 0]
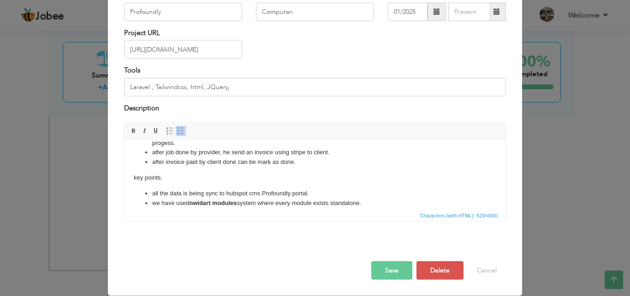
click at [164, 179] on p "key points." at bounding box center [315, 178] width 363 height 10
click at [125, 88] on input "Laravel , Tailwindcss, html, JQuery," at bounding box center [315, 86] width 382 height 18
drag, startPoint x: 172, startPoint y: 89, endPoint x: 177, endPoint y: 89, distance: 4.6
click at [177, 89] on input "php 8.4, Laravel 12 , Tailwindcss, html, JQuery," at bounding box center [315, 86] width 382 height 18
click at [177, 88] on input "php 8.4, Laravel 12 , Tailwindcss, html, JQuery," at bounding box center [315, 86] width 382 height 18
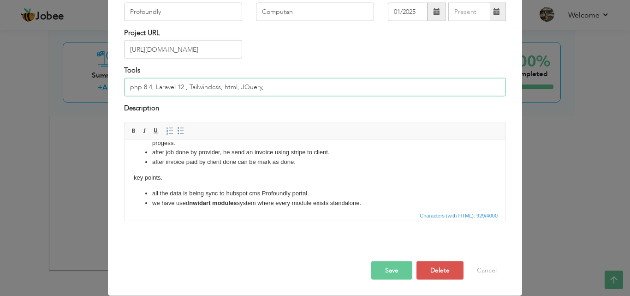
drag, startPoint x: 130, startPoint y: 87, endPoint x: 300, endPoint y: 79, distance: 169.9
click at [300, 79] on input "php 8.4, Laravel 12 , Tailwindcss, html, JQuery," at bounding box center [315, 86] width 382 height 18
click at [300, 83] on input "php 8.4, Laravel 12 , Tailwindcss, html, JQuery," at bounding box center [315, 86] width 382 height 18
click at [271, 86] on input "php 8.4, Laravel 12 , Tailwindcss, html, JQuery," at bounding box center [315, 86] width 382 height 18
click at [246, 88] on input "php 8.4, Laravel 12 , Tailwindcss, html, JQuery," at bounding box center [315, 86] width 382 height 18
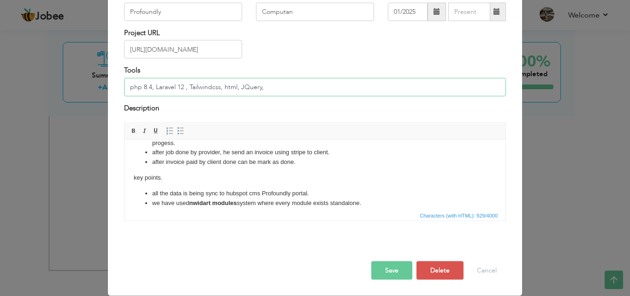
click at [246, 88] on input "php 8.4, Laravel 12 , Tailwindcss, html, JQuery," at bounding box center [315, 86] width 382 height 18
click at [194, 85] on input "php 8.4, Laravel 12 , Tailwindcss, html, JQuery," at bounding box center [315, 86] width 382 height 18
click at [260, 87] on input "php 8.4, Laravel 12 , Tailwindcss, html, JQuery," at bounding box center [315, 86] width 382 height 18
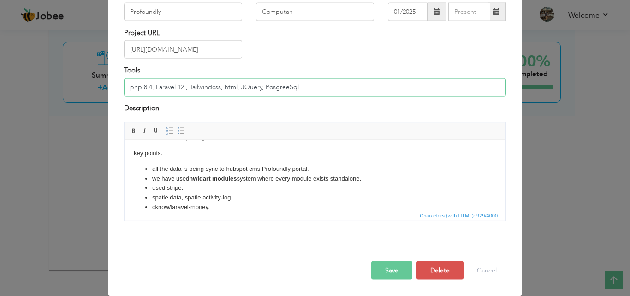
scroll to position [131, 0]
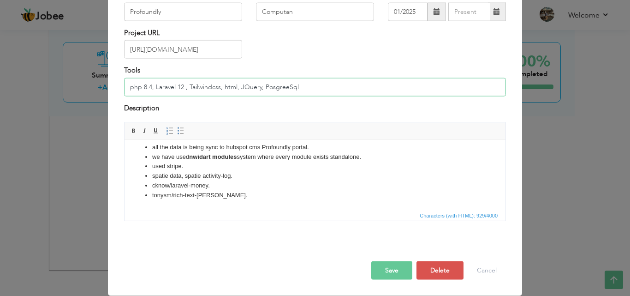
type input "php 8.4, Laravel 12 , Tailwindcss, html, JQuery, PosgreeSql"
click at [245, 188] on li "cknow/laravel-money." at bounding box center [315, 185] width 326 height 10
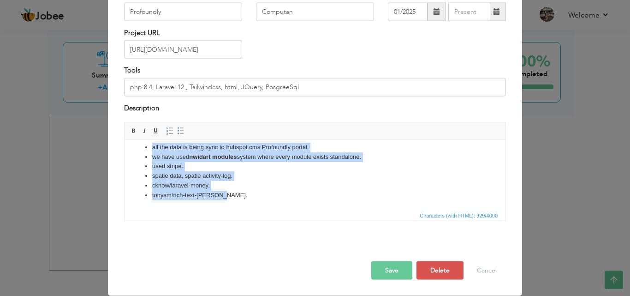
copy body "Market place app where Providers and clients meets. its related to hubspot. cli…"
click at [266, 186] on li "cknow/laravel-money." at bounding box center [315, 185] width 326 height 10
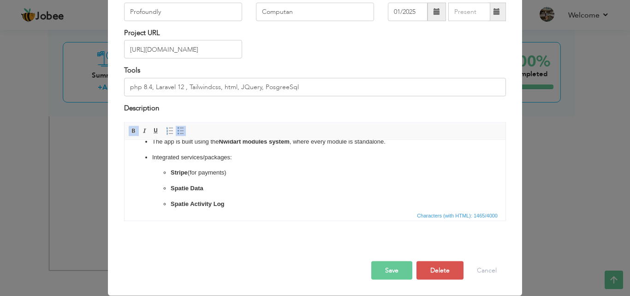
scroll to position [185, 0]
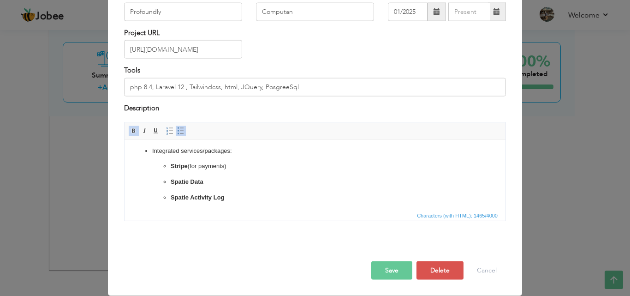
click at [186, 171] on p "Stripe (for payments)" at bounding box center [315, 166] width 289 height 10
click at [161, 174] on ul "Stripe (for payments) Spatie Data Spatie Activity Log cknow/laravel-money tonys…" at bounding box center [315, 197] width 326 height 72
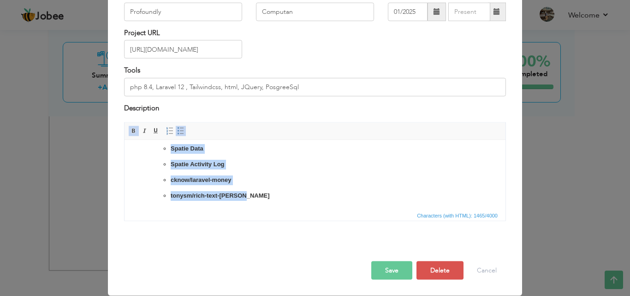
click at [253, 192] on p "tonysm/rich-text-[PERSON_NAME]" at bounding box center [315, 196] width 289 height 10
click at [177, 129] on span at bounding box center [180, 130] width 7 height 7
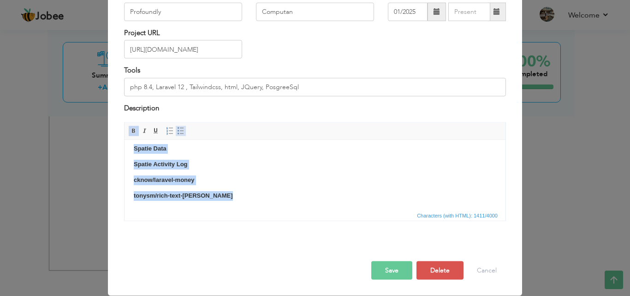
click at [177, 129] on span at bounding box center [180, 130] width 7 height 7
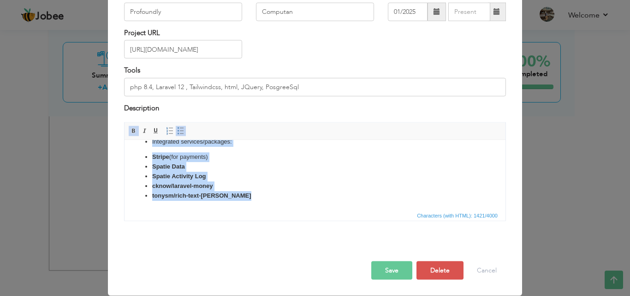
click at [268, 181] on li "cknow/laravel-money" at bounding box center [315, 186] width 326 height 10
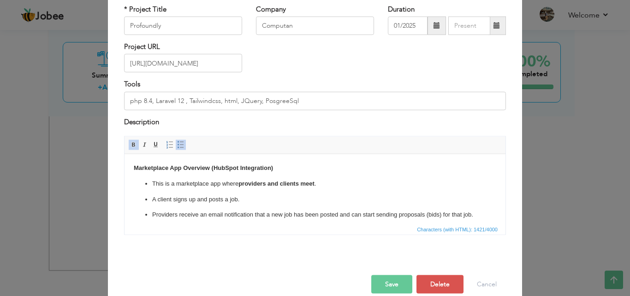
scroll to position [74, 0]
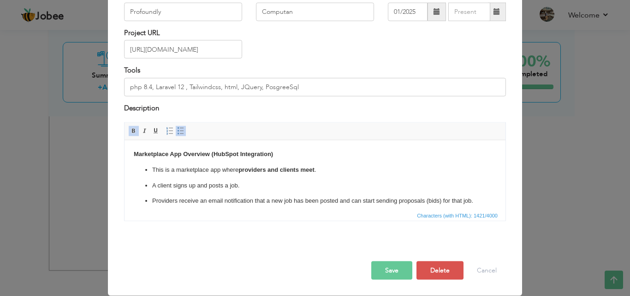
click at [179, 154] on strong "Marketplace App Overview (HubSpot Integration)" at bounding box center [203, 153] width 139 height 7
click at [236, 151] on strong "Marketplace App Overview (HubSpot Integration)" at bounding box center [203, 153] width 139 height 7
click at [265, 154] on strong "Marketplace App Overview (HubSpot Integration)" at bounding box center [203, 153] width 139 height 7
click at [305, 156] on p "Marketplace App Overview (HubSpot Integration)" at bounding box center [315, 154] width 363 height 10
click at [229, 150] on strong "Marketplace App Overview (HubSpot Integration)" at bounding box center [203, 153] width 139 height 7
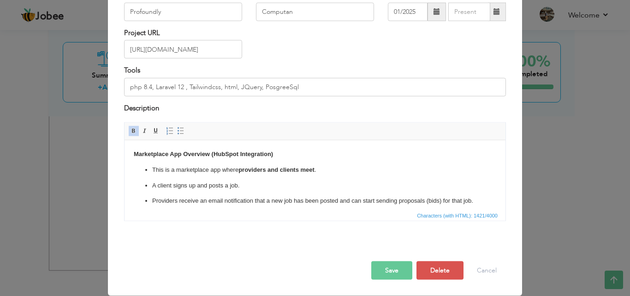
click at [214, 151] on strong "Marketplace App Overview (HubSpot Integration)" at bounding box center [203, 153] width 139 height 7
click at [211, 152] on strong "Marketplace App Overview (HubSpot Integration)" at bounding box center [203, 153] width 139 height 7
click at [209, 151] on strong "Marketplace App Overview & HubSpot Integration" at bounding box center [204, 153] width 140 height 7
click at [162, 168] on p "This is a marketplace app where providers and clients meet ." at bounding box center [315, 170] width 326 height 10
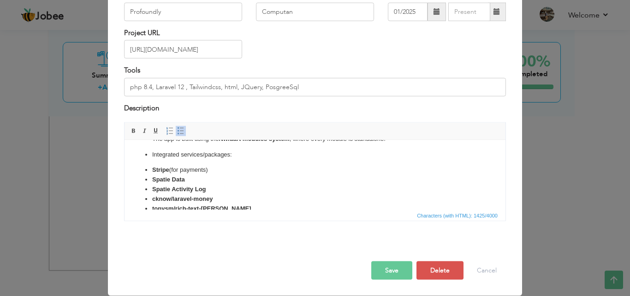
scroll to position [203, 0]
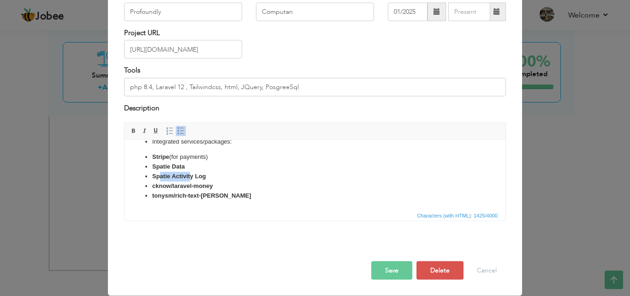
drag, startPoint x: 159, startPoint y: 174, endPoint x: 206, endPoint y: 175, distance: 47.1
click at [197, 175] on strong "Spatie Activity Log" at bounding box center [179, 175] width 54 height 7
click at [212, 175] on li "Spatie Activity Log" at bounding box center [315, 176] width 326 height 10
drag, startPoint x: 160, startPoint y: 186, endPoint x: 203, endPoint y: 184, distance: 43.0
click at [202, 184] on strong "cknow/laravel-money" at bounding box center [182, 185] width 61 height 7
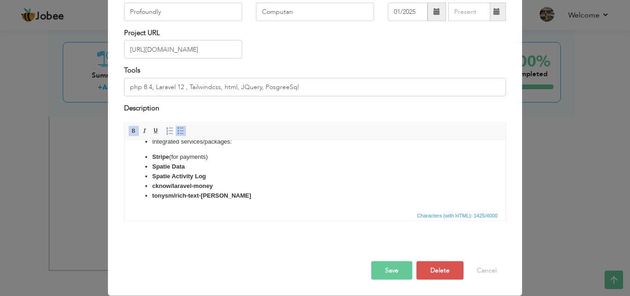
click at [212, 183] on strong "cknow/laravel-money" at bounding box center [182, 185] width 61 height 7
drag, startPoint x: 221, startPoint y: 193, endPoint x: 165, endPoint y: 194, distance: 56.3
click at [165, 194] on li "tonysm/rich-text-[PERSON_NAME]" at bounding box center [315, 196] width 326 height 10
click at [230, 194] on li "tonysm/rich-text-[PERSON_NAME]" at bounding box center [315, 196] width 326 height 10
drag, startPoint x: 277, startPoint y: 196, endPoint x: 275, endPoint y: 186, distance: 9.9
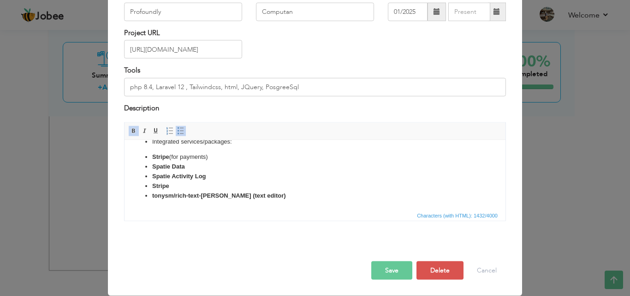
click at [275, 186] on ul "All data is synchronized with the HubSpot CMS (Profoundly Portal) . The app is …" at bounding box center [315, 152] width 363 height 95
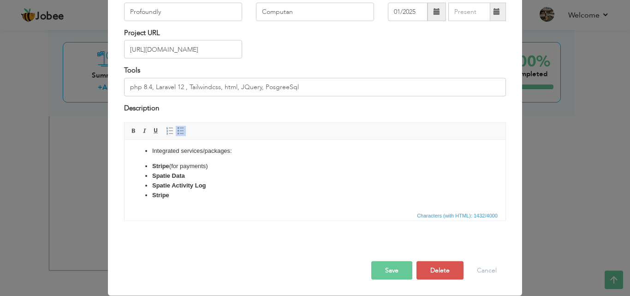
scroll to position [194, 0]
drag, startPoint x: 181, startPoint y: 197, endPoint x: 171, endPoint y: 198, distance: 10.2
click at [171, 198] on li "Stripe fx" at bounding box center [315, 195] width 326 height 10
click at [191, 196] on li "Stripe fx" at bounding box center [315, 195] width 326 height 10
click at [379, 270] on button "Save" at bounding box center [391, 270] width 41 height 18
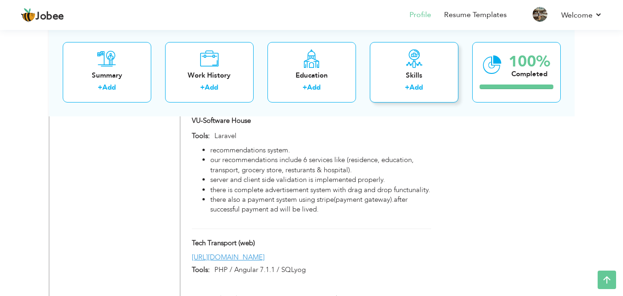
scroll to position [681, 0]
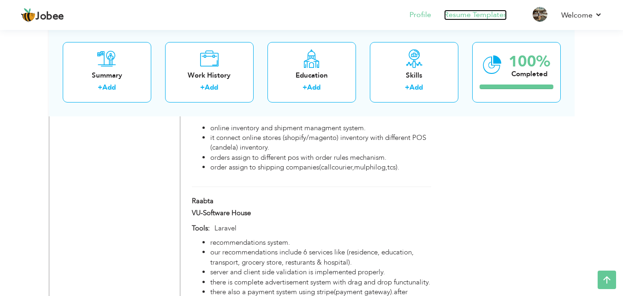
click at [491, 13] on link "Resume Templates" at bounding box center [475, 15] width 63 height 11
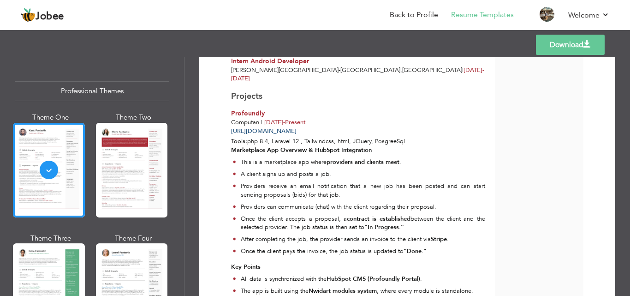
scroll to position [314, 0]
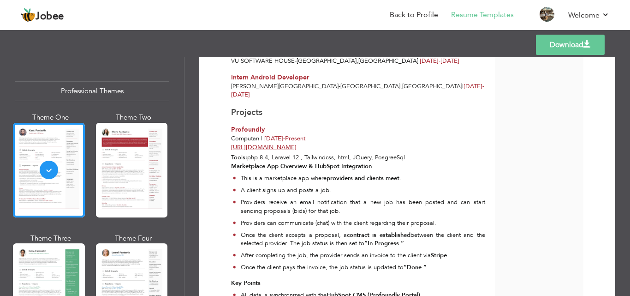
click at [243, 125] on span "Profoundly" at bounding box center [248, 129] width 34 height 9
click at [374, 143] on div "[URL][DOMAIN_NAME]" at bounding box center [358, 147] width 264 height 9
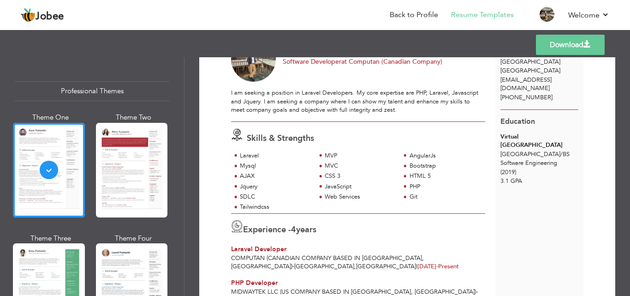
scroll to position [138, 0]
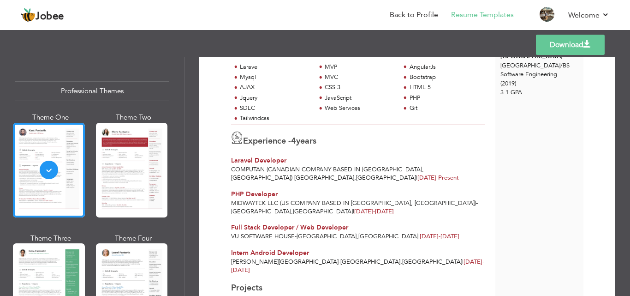
click at [623, 78] on div "Download Abdul Majid Software Developer at Computan (Canadian Company)" at bounding box center [408, 176] width 446 height 238
click at [61, 48] on div "Templates Download" at bounding box center [315, 45] width 630 height 30
click at [237, 57] on div "Skills & Strengths Laravel MVP AngularJs Mysql MVC Bootstrap" at bounding box center [358, 78] width 264 height 91
click at [260, 48] on div "Templates Download" at bounding box center [315, 45] width 630 height 30
click at [297, 39] on div "Templates Download" at bounding box center [315, 45] width 630 height 30
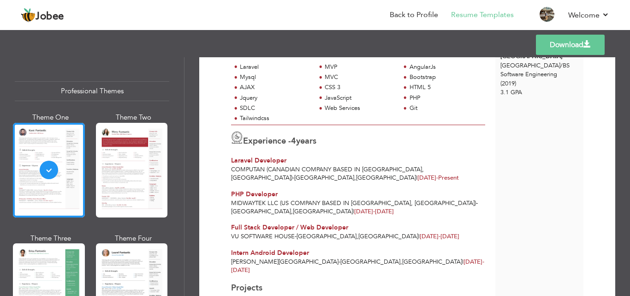
click at [313, 38] on div "Templates Download" at bounding box center [315, 45] width 630 height 30
click at [89, 140] on div "Theme One Theme Two Theme Three Theme Four" at bounding box center [92, 293] width 155 height 361
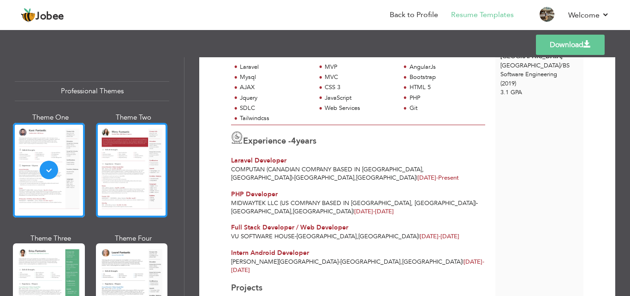
click at [119, 146] on div at bounding box center [132, 170] width 72 height 95
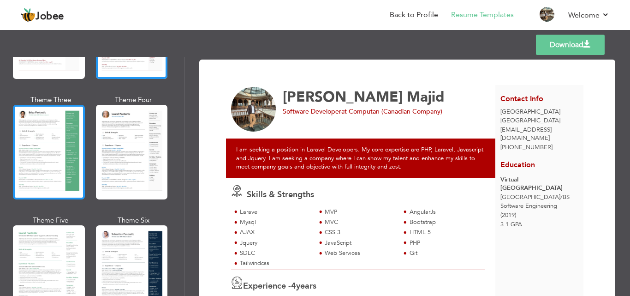
click at [50, 165] on div at bounding box center [49, 152] width 72 height 95
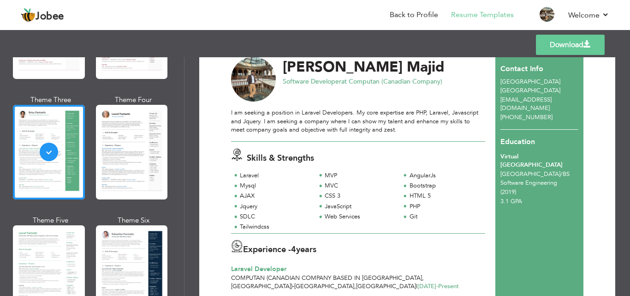
scroll to position [46, 0]
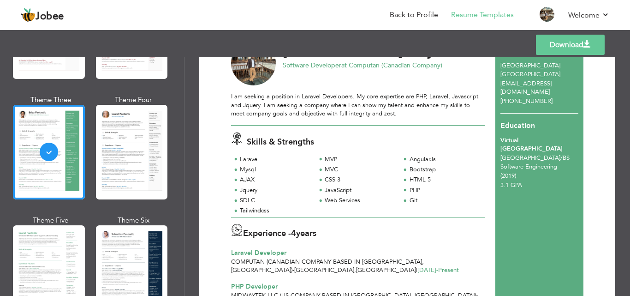
click at [423, 159] on div "AngularJs" at bounding box center [445, 159] width 71 height 9
click at [413, 173] on div "Bootstrap" at bounding box center [445, 169] width 71 height 9
click at [257, 159] on div "Laravel" at bounding box center [275, 159] width 71 height 9
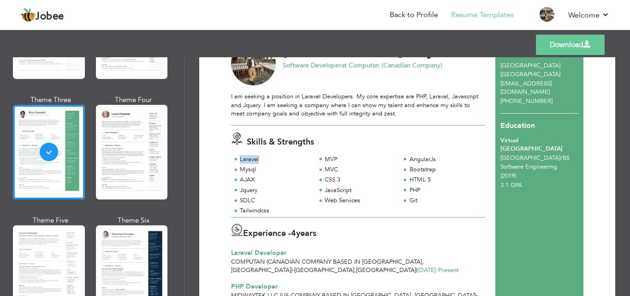
click at [257, 159] on div "Laravel" at bounding box center [275, 159] width 71 height 9
click at [325, 157] on div "MVP" at bounding box center [360, 159] width 71 height 9
click at [252, 167] on div "Mysql" at bounding box center [275, 169] width 71 height 9
click at [253, 167] on div "Mysql" at bounding box center [275, 169] width 71 height 9
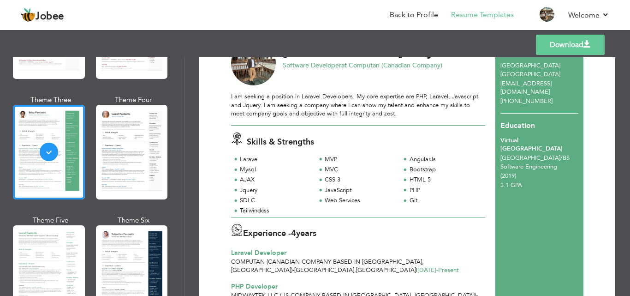
click at [419, 160] on div "AngularJs" at bounding box center [445, 159] width 71 height 9
click at [420, 167] on div "Bootstrap" at bounding box center [445, 169] width 71 height 9
click at [330, 169] on div "MVC" at bounding box center [360, 169] width 71 height 9
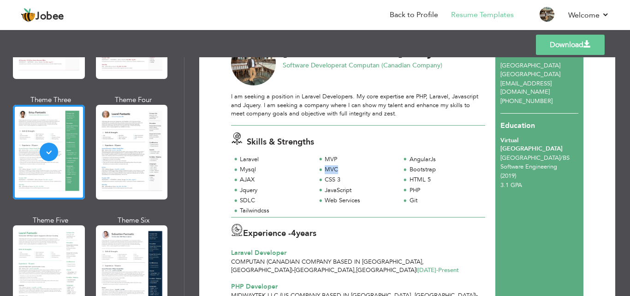
click at [330, 169] on div "MVC" at bounding box center [360, 169] width 71 height 9
click at [330, 178] on div "CSS 3" at bounding box center [360, 179] width 71 height 9
click at [411, 177] on div "HTML 5" at bounding box center [445, 179] width 71 height 9
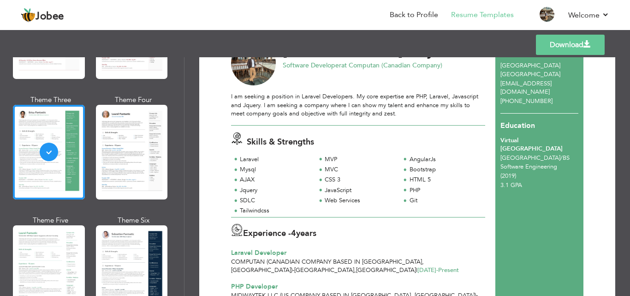
click at [413, 188] on div "PHP" at bounding box center [445, 190] width 71 height 9
click at [332, 193] on div "JavaScript" at bounding box center [360, 190] width 71 height 9
click at [246, 198] on div "SDLC" at bounding box center [275, 200] width 71 height 9
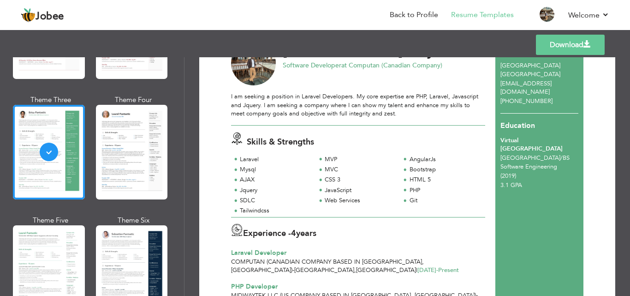
click at [249, 208] on div "Tailwindcss" at bounding box center [275, 210] width 71 height 9
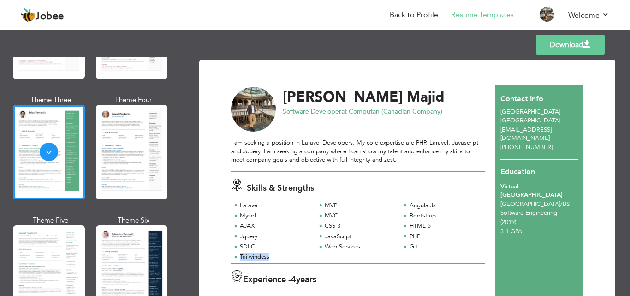
scroll to position [92, 0]
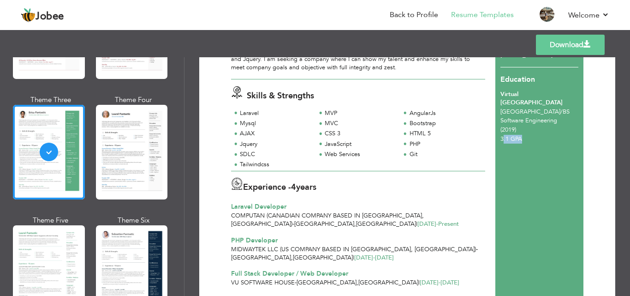
drag, startPoint x: 500, startPoint y: 132, endPoint x: 522, endPoint y: 130, distance: 21.8
click at [522, 135] on div "3.1 GPA" at bounding box center [539, 139] width 78 height 9
click at [526, 135] on div "3.1 GPA" at bounding box center [539, 139] width 78 height 9
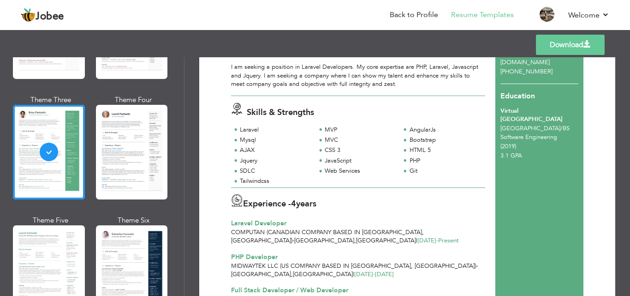
scroll to position [46, 0]
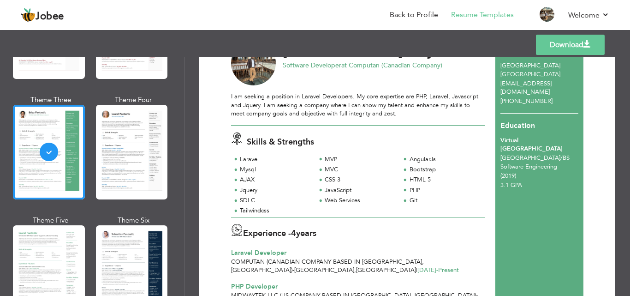
drag, startPoint x: 525, startPoint y: 149, endPoint x: 543, endPoint y: 149, distance: 18.0
click at [543, 154] on span "Lahore / BS Software Engineering" at bounding box center [534, 162] width 69 height 17
click at [527, 172] on div "(2019)" at bounding box center [539, 176] width 78 height 9
drag, startPoint x: 523, startPoint y: 163, endPoint x: 503, endPoint y: 146, distance: 26.2
click at [503, 146] on div "Virtual University of Pakistan Lahore / BS Software Engineering (2019) 3.1 GPA" at bounding box center [539, 163] width 88 height 54
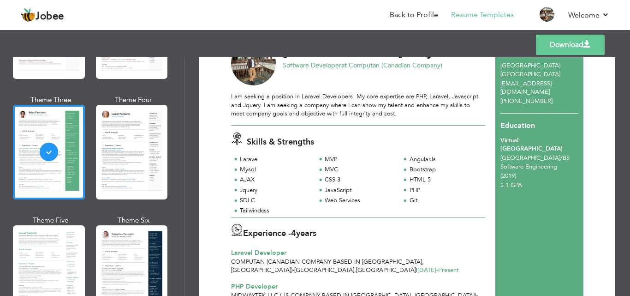
click at [500, 154] on span "Lahore / BS Software Engineering" at bounding box center [534, 162] width 69 height 17
drag, startPoint x: 497, startPoint y: 148, endPoint x: 524, endPoint y: 160, distance: 29.3
click at [522, 159] on div "Virtual University of Pakistan Lahore / BS Software Engineering (2019) 3.1 GPA" at bounding box center [539, 163] width 88 height 54
click at [530, 172] on div "(2019)" at bounding box center [539, 176] width 78 height 9
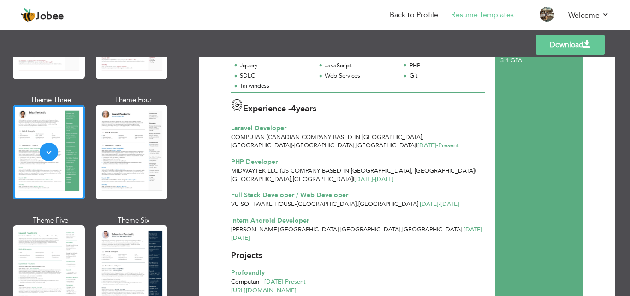
scroll to position [185, 0]
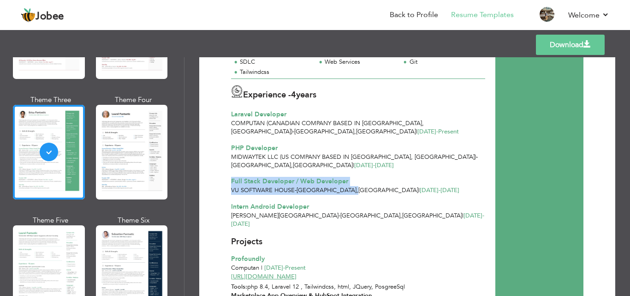
drag, startPoint x: 231, startPoint y: 185, endPoint x: 320, endPoint y: 190, distance: 89.6
click at [320, 190] on div "Full Stack Developer / Web Developer VU Software House - Lahore , Pakistan | No…" at bounding box center [358, 186] width 264 height 18
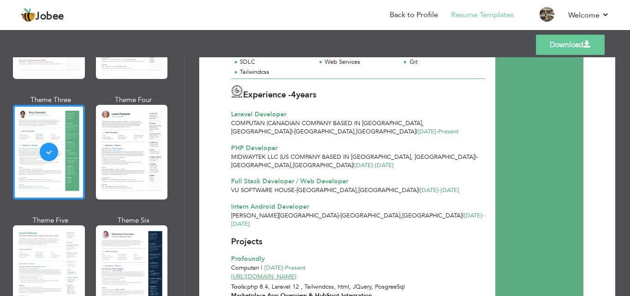
click at [366, 238] on div "Projects" at bounding box center [358, 242] width 254 height 12
drag, startPoint x: 347, startPoint y: 190, endPoint x: 421, endPoint y: 190, distance: 74.3
click at [421, 190] on div "VU Software House - Lahore , Pakistan | Nov 2018 - Nov 2019" at bounding box center [358, 190] width 254 height 9
click at [425, 190] on div "VU Software House - Lahore , Pakistan | Nov 2018 - Nov 2019" at bounding box center [358, 190] width 254 height 9
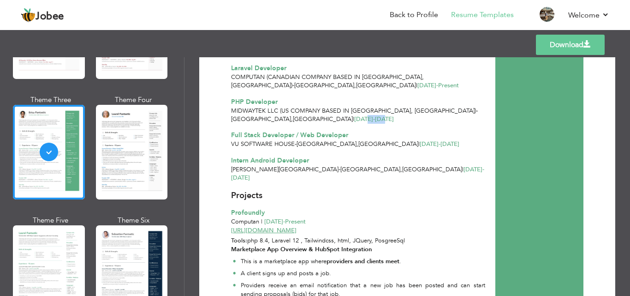
drag, startPoint x: 232, startPoint y: 120, endPoint x: 261, endPoint y: 122, distance: 29.1
click at [354, 122] on span "Dec 2019 - Mar 2021" at bounding box center [374, 119] width 40 height 8
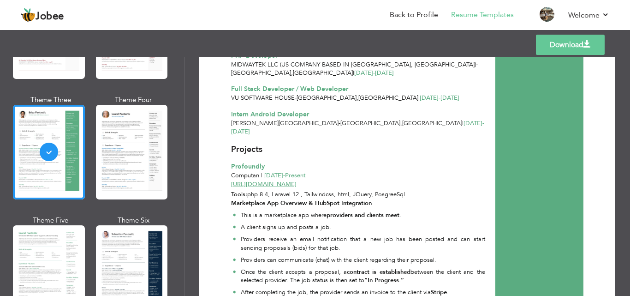
click at [409, 162] on div "Profoundly" at bounding box center [358, 166] width 254 height 9
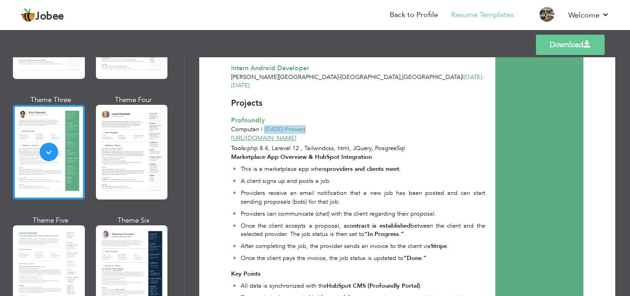
drag, startPoint x: 307, startPoint y: 119, endPoint x: 363, endPoint y: 117, distance: 55.9
click at [354, 125] on div "Computan | Jan 2025 - Present" at bounding box center [358, 129] width 254 height 9
click at [363, 125] on div "Computan | Jan 2025 - Present" at bounding box center [358, 129] width 254 height 9
drag, startPoint x: 325, startPoint y: 120, endPoint x: 233, endPoint y: 91, distance: 96.3
click at [233, 97] on div "Projects Profoundly Computan | Jan 2025 - Present" at bounding box center [358, 115] width 264 height 36
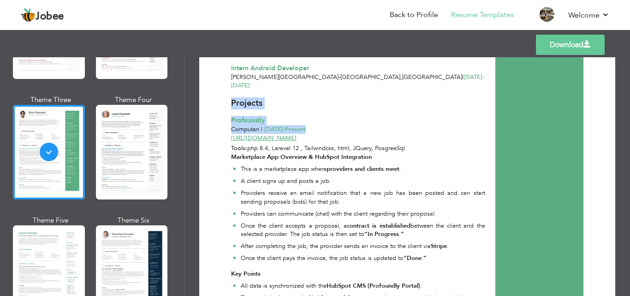
click at [366, 103] on div "Projects Profoundly Computan | Jan 2025 - Present" at bounding box center [358, 115] width 264 height 36
click at [366, 125] on div "Computan | Jan 2025 - Present" at bounding box center [358, 129] width 254 height 9
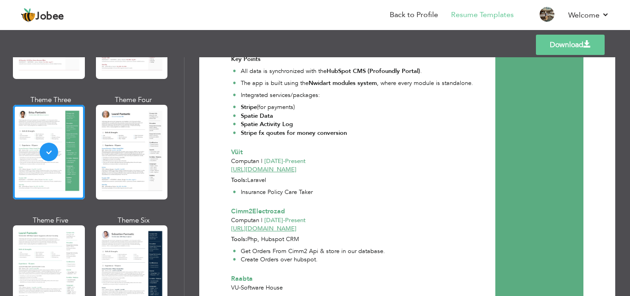
scroll to position [554, 0]
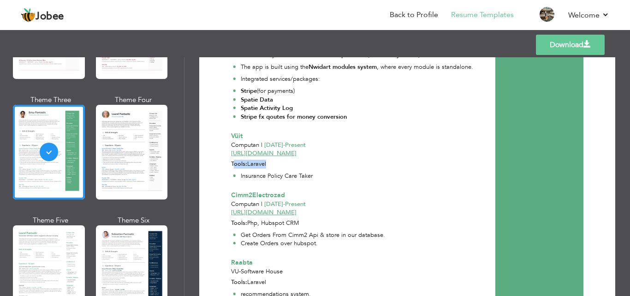
drag, startPoint x: 233, startPoint y: 155, endPoint x: 268, endPoint y: 154, distance: 35.1
click at [268, 160] on div "Tools: Laravel" at bounding box center [358, 164] width 264 height 9
click at [270, 160] on div "Tools: Laravel" at bounding box center [358, 164] width 264 height 9
drag, startPoint x: 246, startPoint y: 166, endPoint x: 333, endPoint y: 167, distance: 86.7
click at [333, 172] on ul "Insurance Policy Care Taker" at bounding box center [358, 176] width 254 height 9
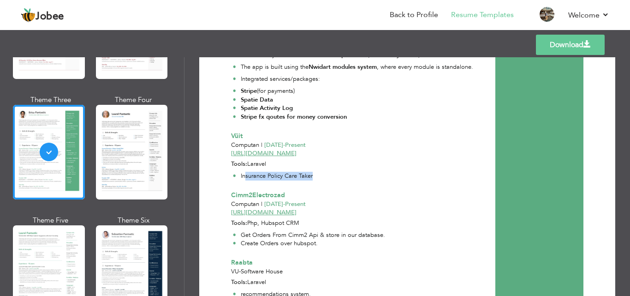
click at [335, 172] on ul "Insurance Policy Care Taker" at bounding box center [358, 176] width 254 height 9
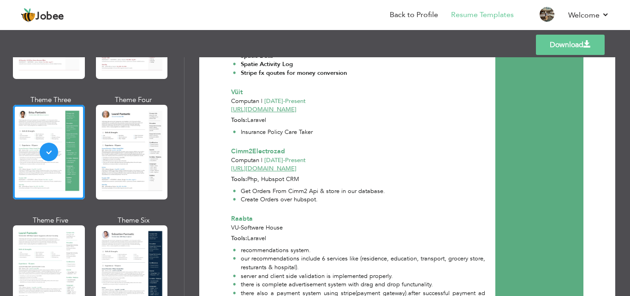
scroll to position [600, 0]
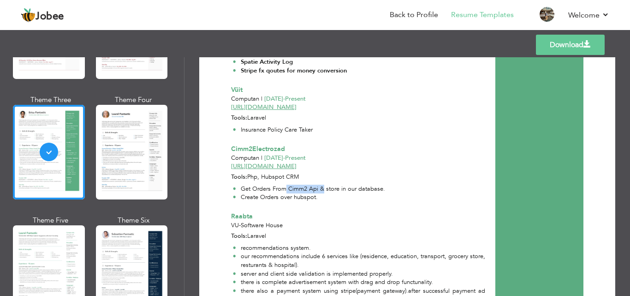
drag, startPoint x: 286, startPoint y: 179, endPoint x: 352, endPoint y: 175, distance: 66.1
click at [352, 181] on div "Get Orders From Cimm2 Api & store in our database. Create Orders over hubspot." at bounding box center [358, 193] width 264 height 24
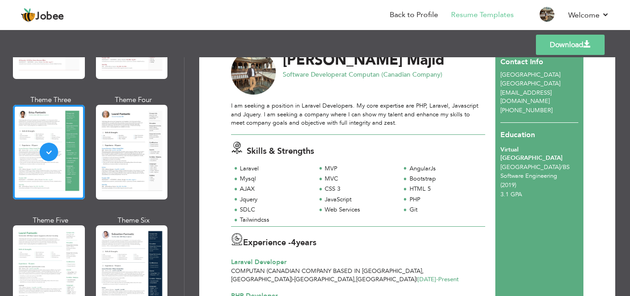
scroll to position [0, 0]
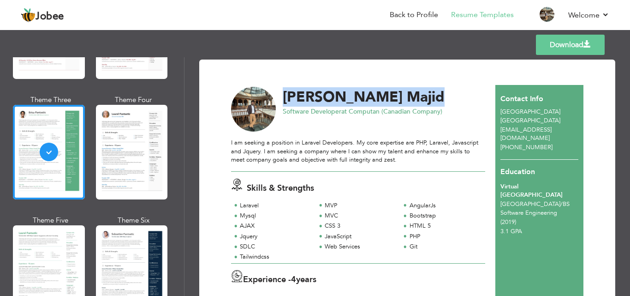
drag, startPoint x: 286, startPoint y: 99, endPoint x: 393, endPoint y: 101, distance: 107.0
click at [393, 101] on div "Abdul Majid" at bounding box center [386, 97] width 206 height 14
click at [393, 100] on div "Abdul Majid" at bounding box center [386, 97] width 206 height 14
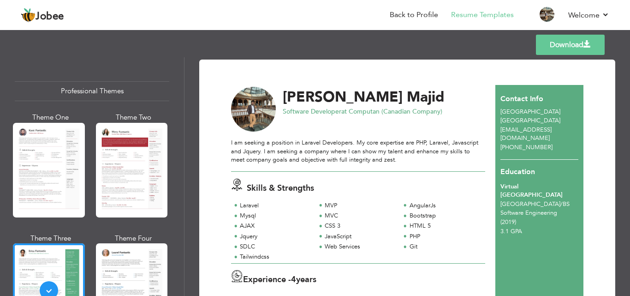
click at [560, 43] on link "Download" at bounding box center [570, 45] width 69 height 20
